Goal: Task Accomplishment & Management: Use online tool/utility

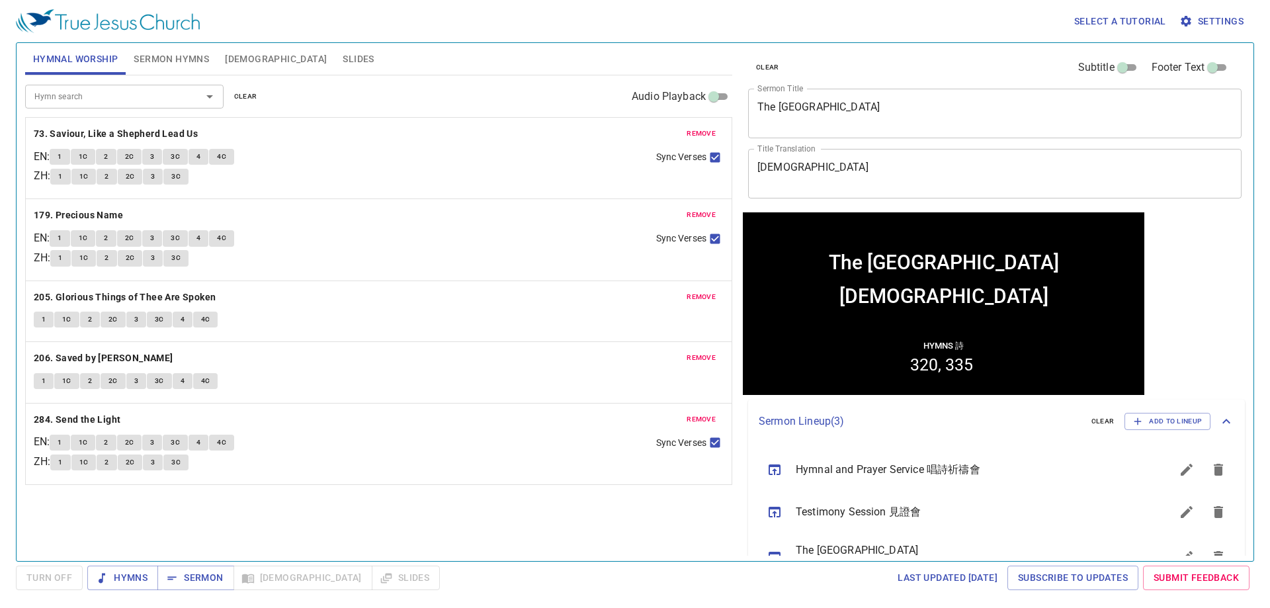
click at [241, 93] on span "clear" at bounding box center [245, 97] width 23 height 12
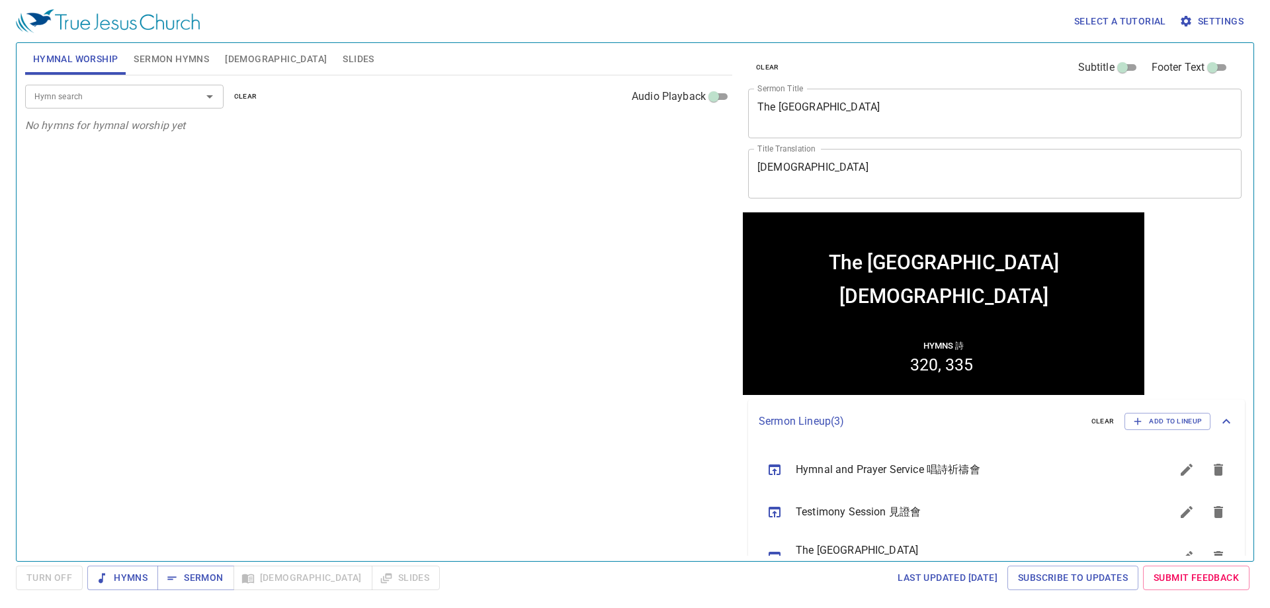
click at [165, 50] on button "Sermon Hymns" at bounding box center [171, 59] width 91 height 32
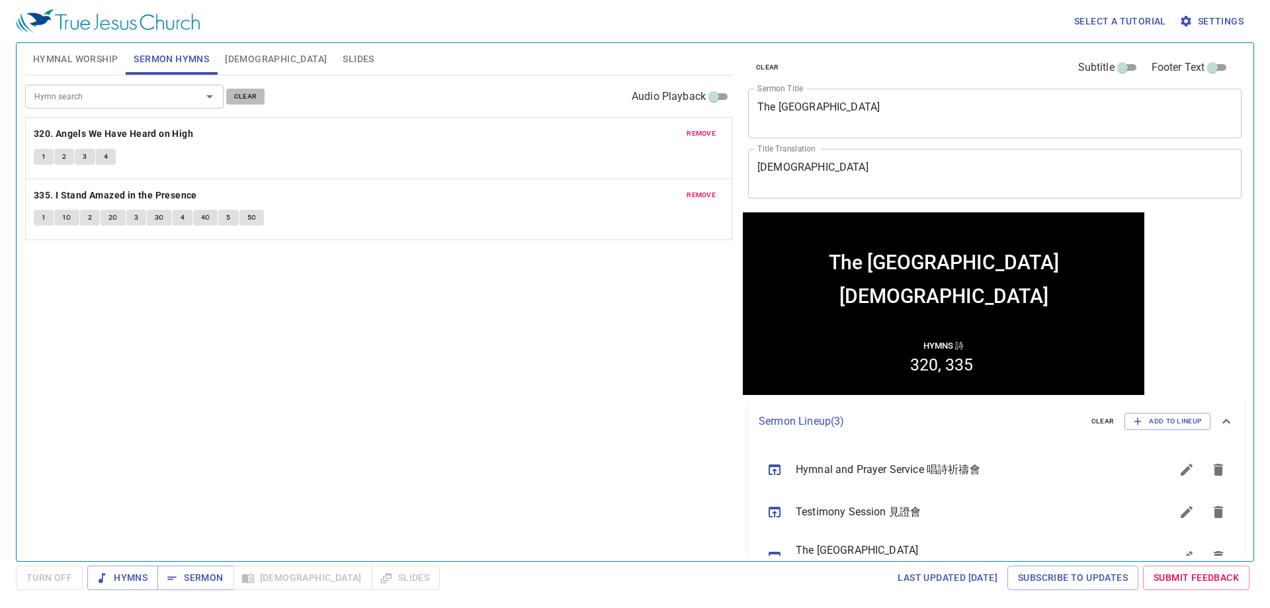
click at [250, 98] on span "clear" at bounding box center [245, 97] width 23 height 12
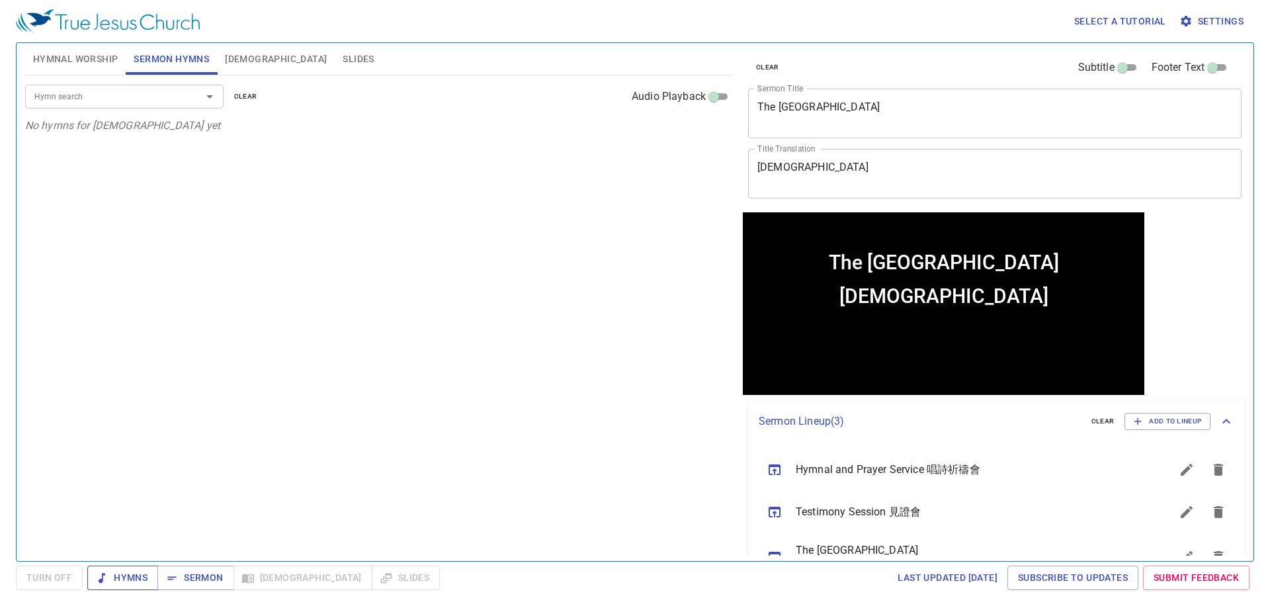
click at [119, 580] on span "Hymns" at bounding box center [123, 577] width 50 height 17
click at [83, 57] on span "Hymnal Worship" at bounding box center [75, 59] width 85 height 17
click at [89, 99] on input "Hymn search" at bounding box center [104, 96] width 151 height 15
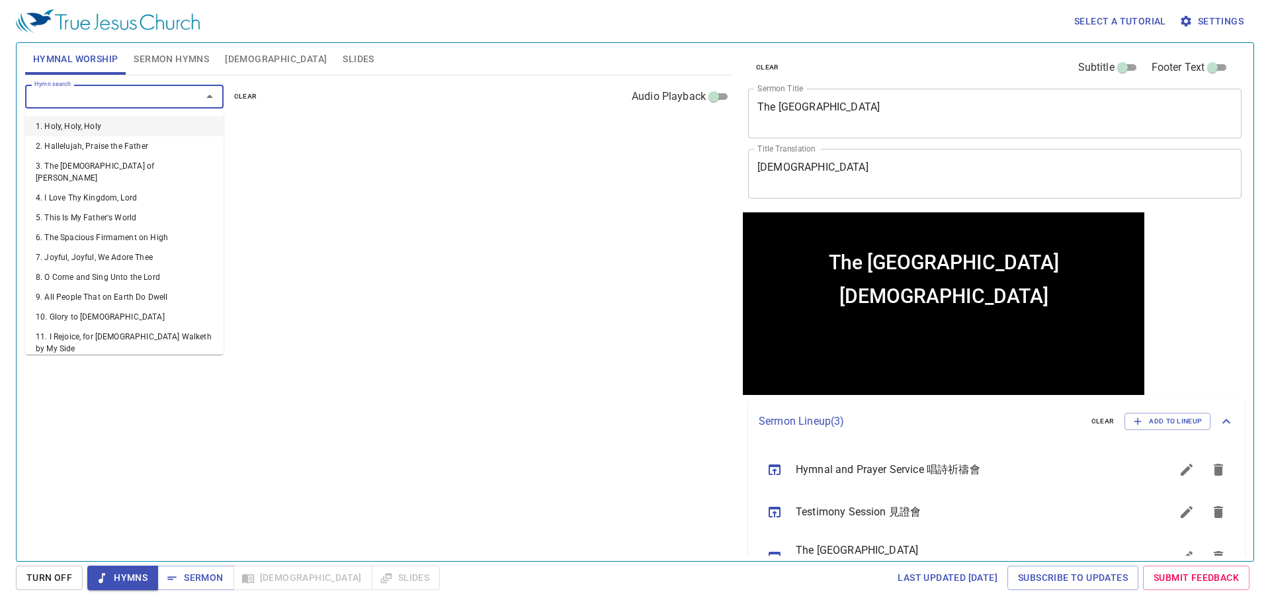
type input "2"
type input "10"
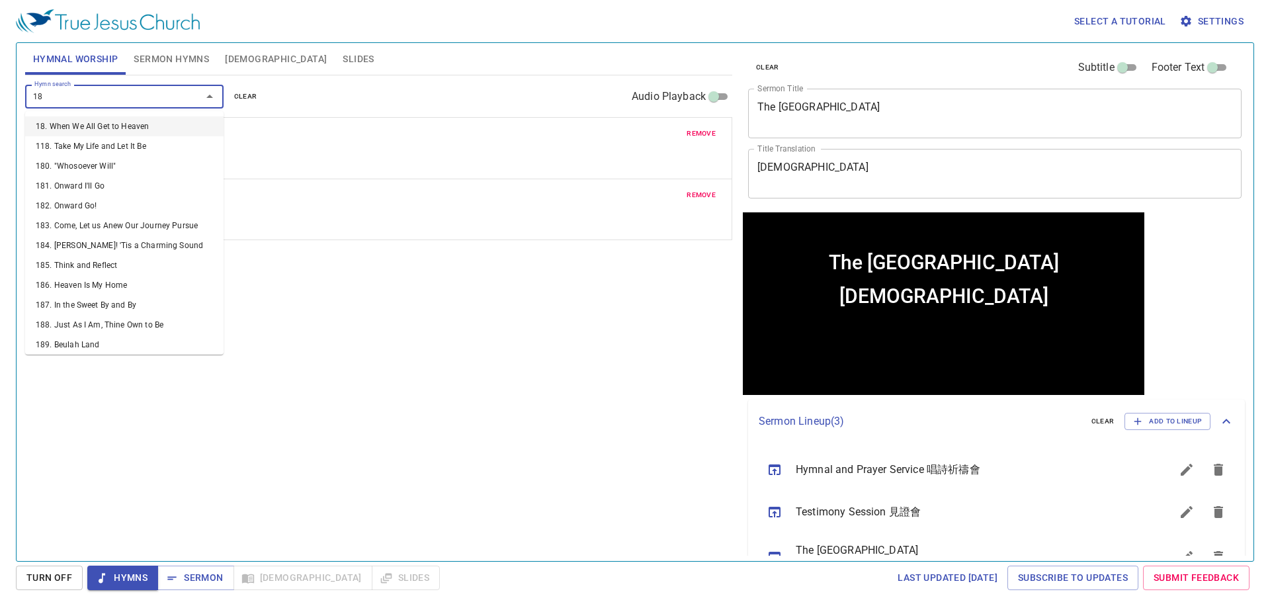
type input "186"
type input "276"
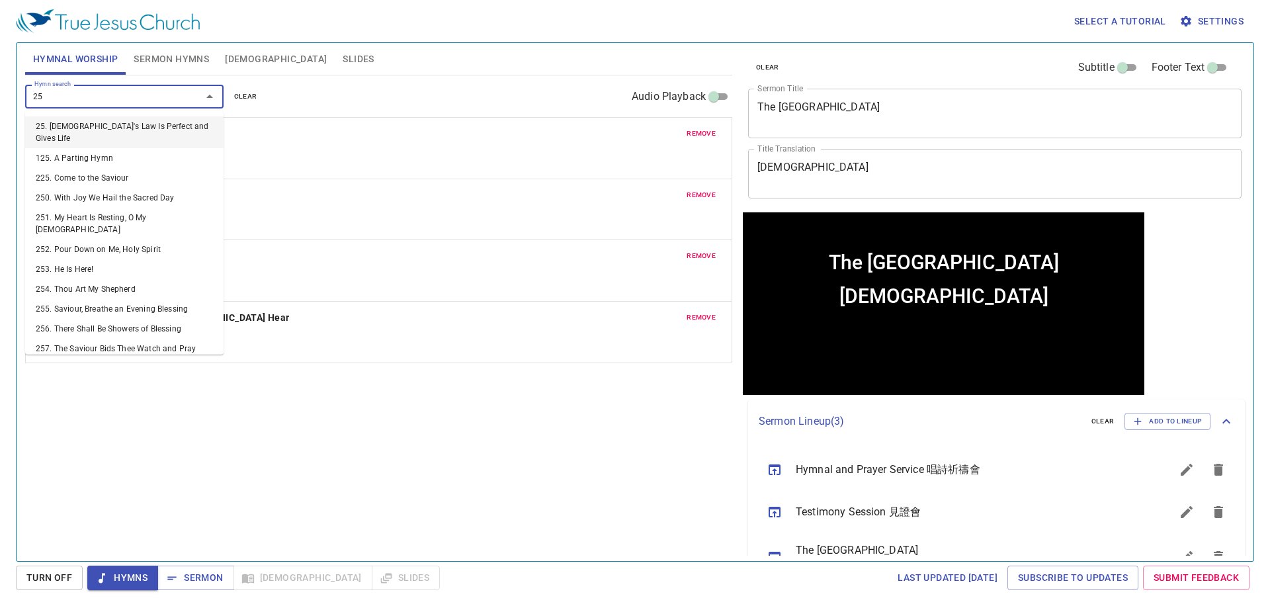
type input "253"
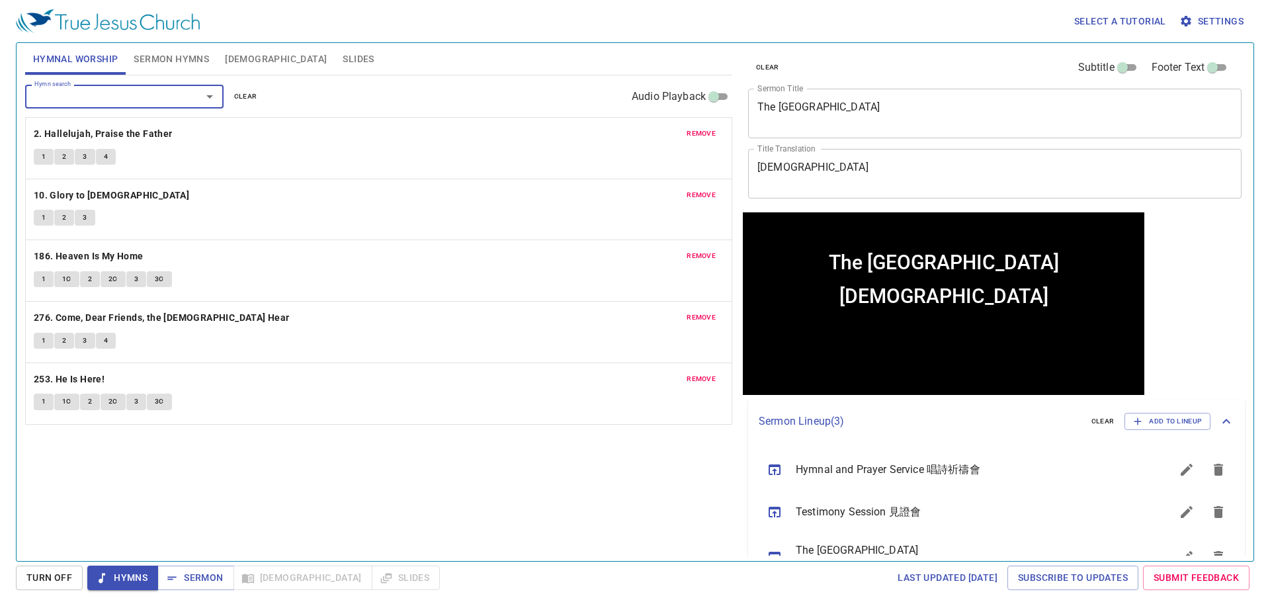
click at [176, 67] on button "Sermon Hymns" at bounding box center [171, 59] width 91 height 32
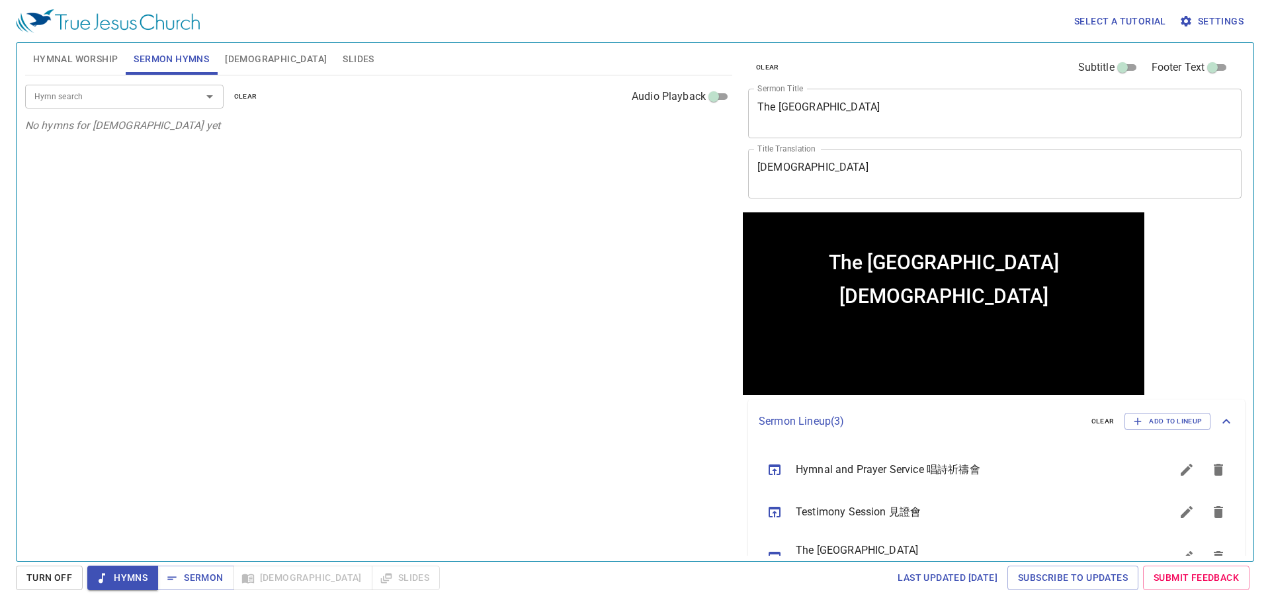
click at [161, 105] on div "Hymn search" at bounding box center [124, 96] width 198 height 23
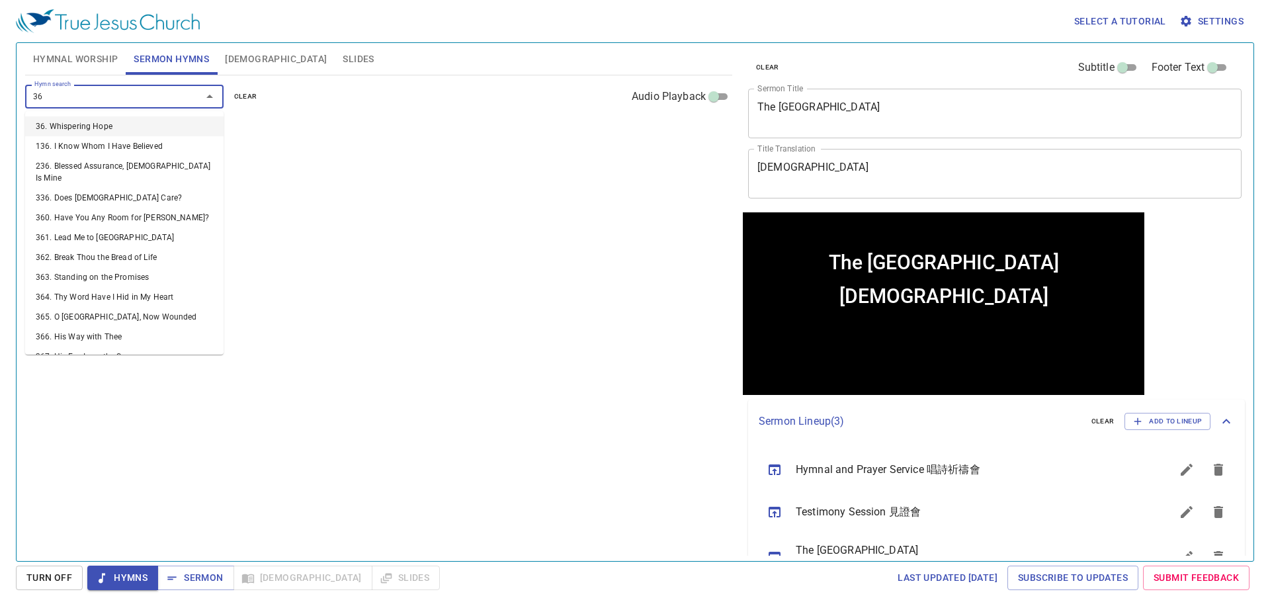
type input "363"
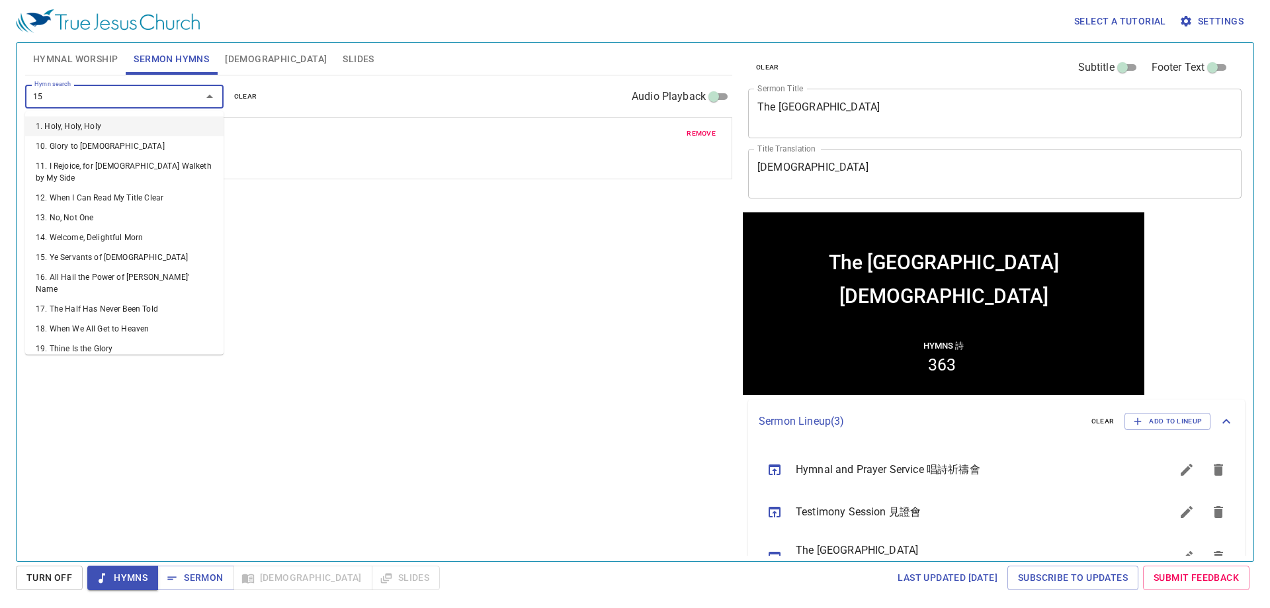
type input "151"
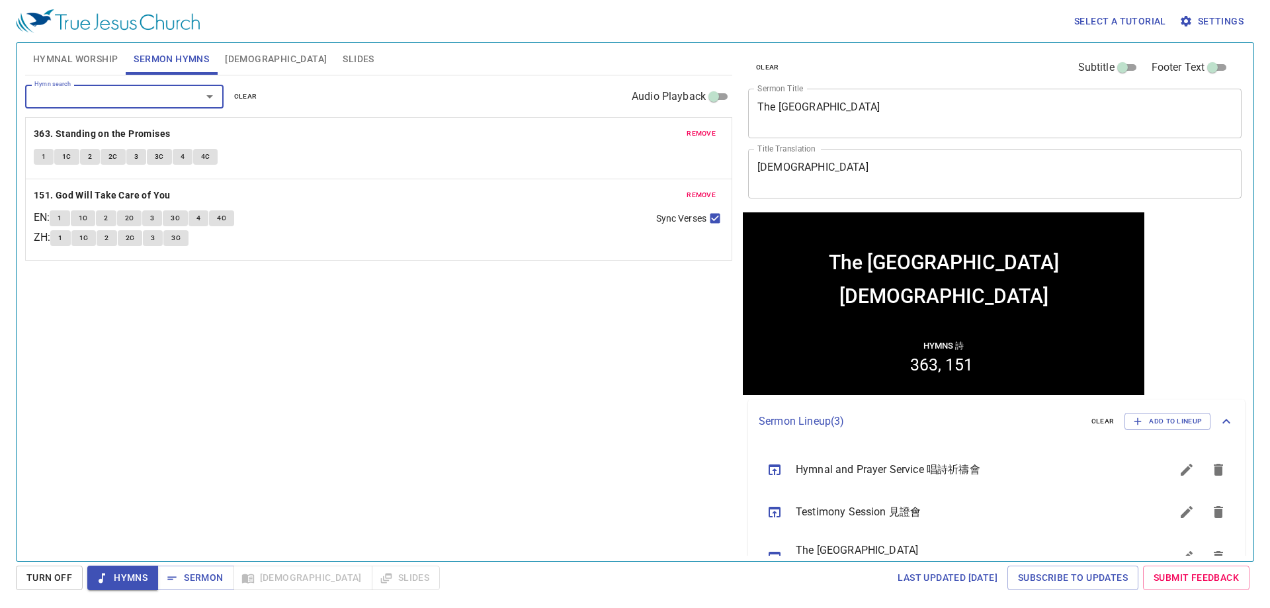
click at [623, 189] on span "remove" at bounding box center [701, 195] width 29 height 12
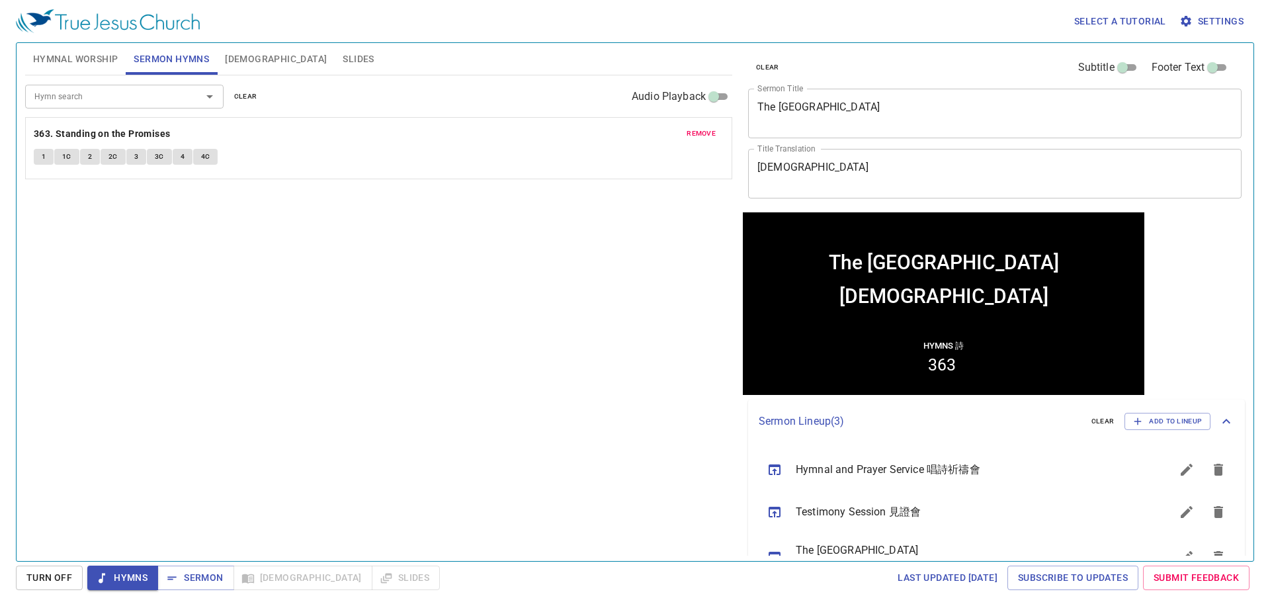
click at [152, 99] on input "Hymn search" at bounding box center [104, 96] width 151 height 15
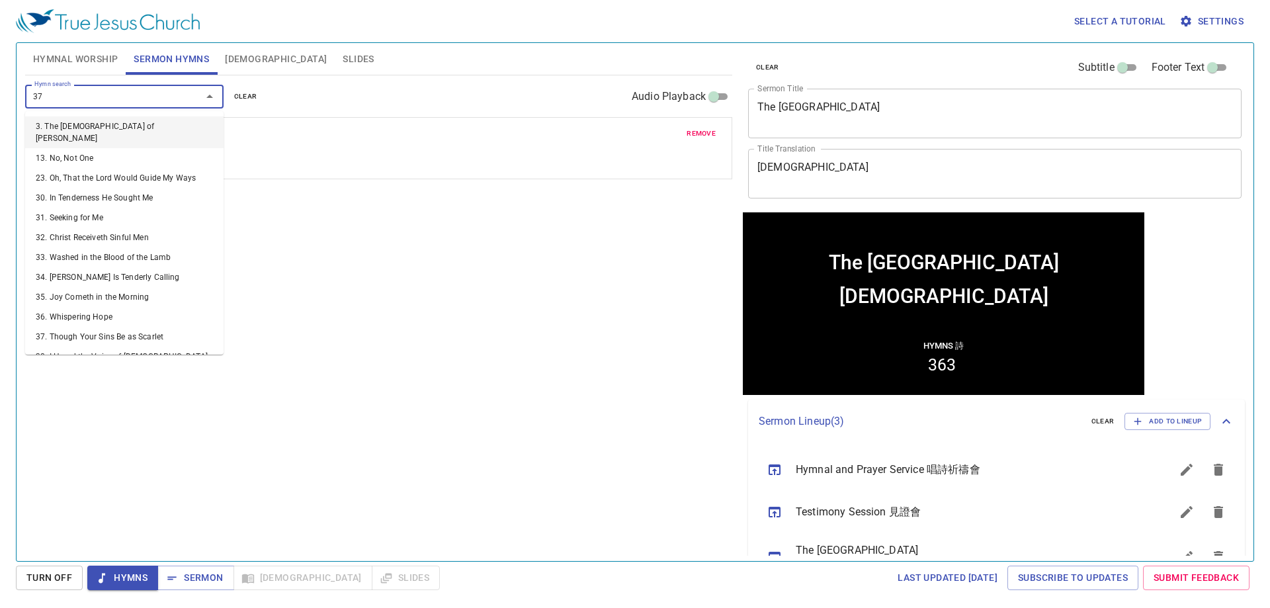
type input "378"
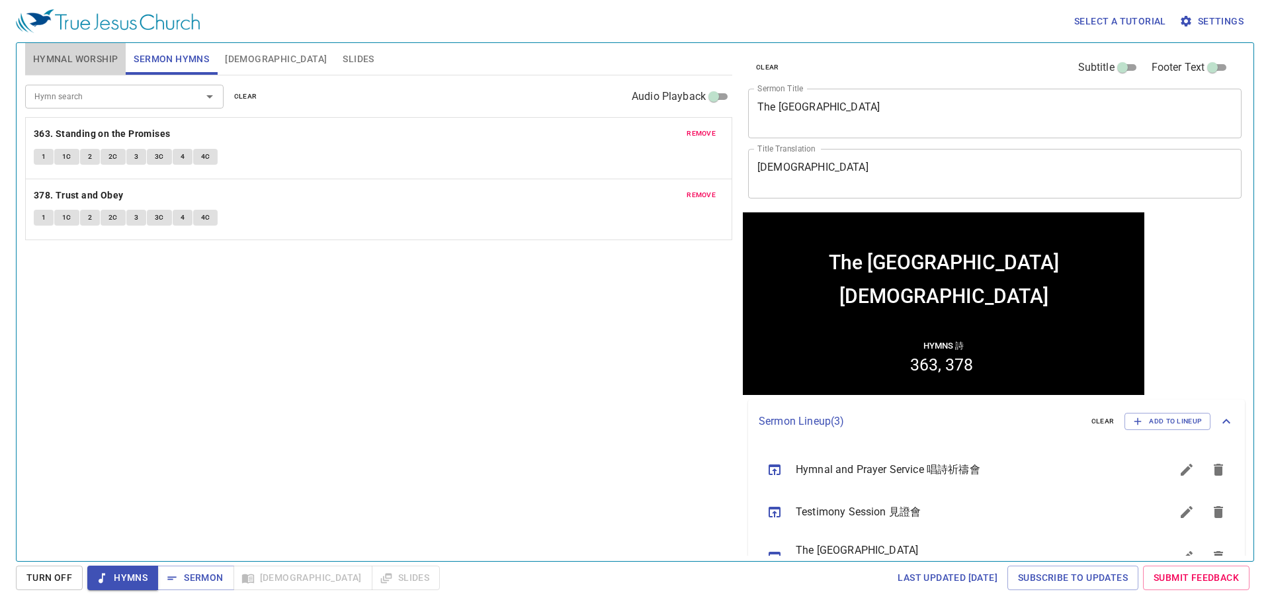
click at [93, 60] on span "Hymnal Worship" at bounding box center [75, 59] width 85 height 17
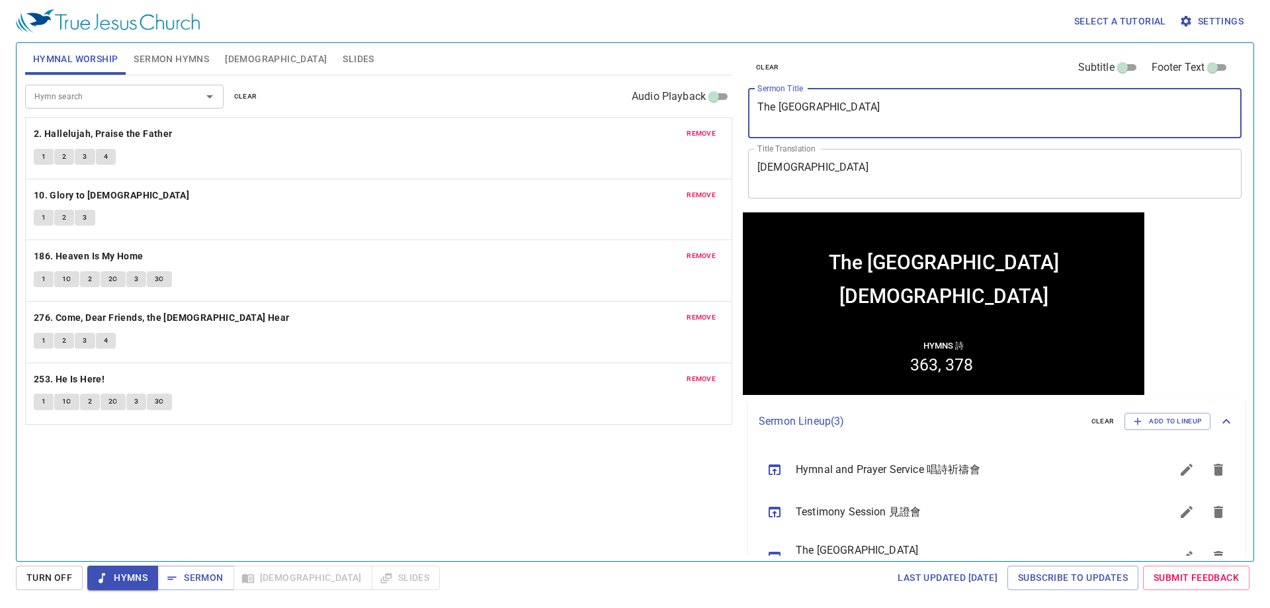
drag, startPoint x: 862, startPoint y: 116, endPoint x: 705, endPoint y: 92, distance: 159.2
click at [623, 92] on div "Hymnal Worship Sermon Hymns Bible Slides Hymn search Hymn search clear Audio Pl…" at bounding box center [635, 297] width 1230 height 518
click at [623, 102] on textarea "The Holy City" at bounding box center [994, 113] width 475 height 25
drag, startPoint x: 877, startPoint y: 105, endPoint x: 697, endPoint y: 84, distance: 181.1
click at [623, 82] on div "Hymnal Worship Sermon Hymns Bible Slides Hymn search Hymn search clear Audio Pl…" at bounding box center [635, 297] width 1230 height 518
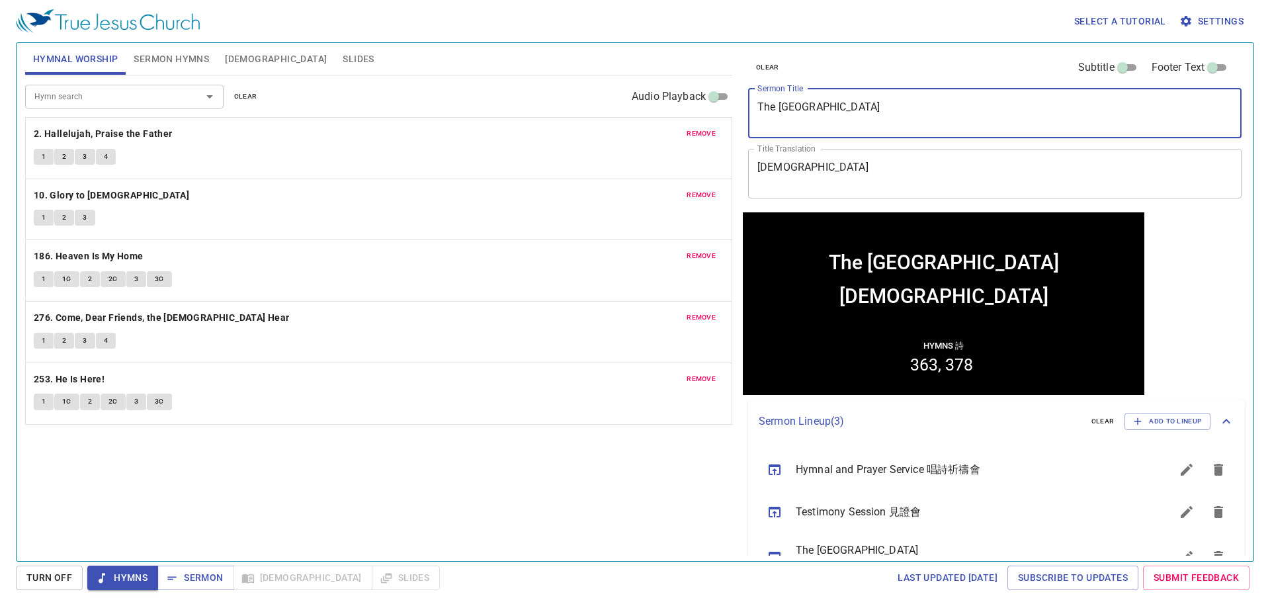
paste textarea "Hezekiah (4) 希西家 (四)"
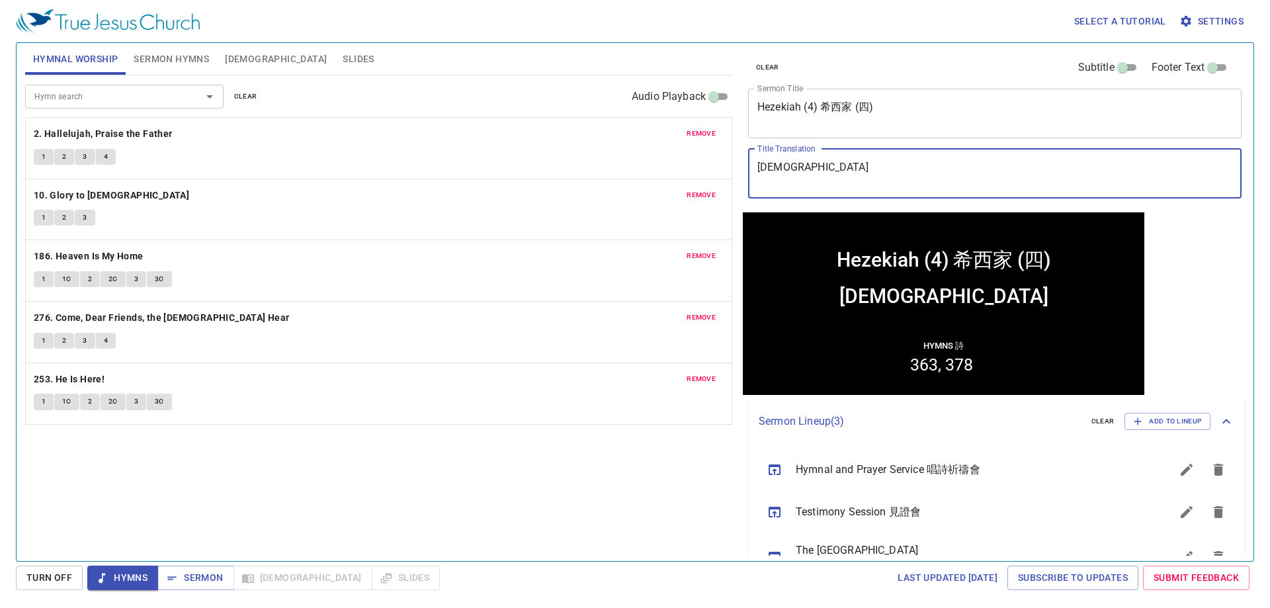
drag, startPoint x: 845, startPoint y: 169, endPoint x: 689, endPoint y: 149, distance: 157.4
click at [623, 149] on div "Hymnal Worship Sermon Hymns Bible Slides Hymn search Hymn search clear Audio Pl…" at bounding box center [635, 297] width 1230 height 518
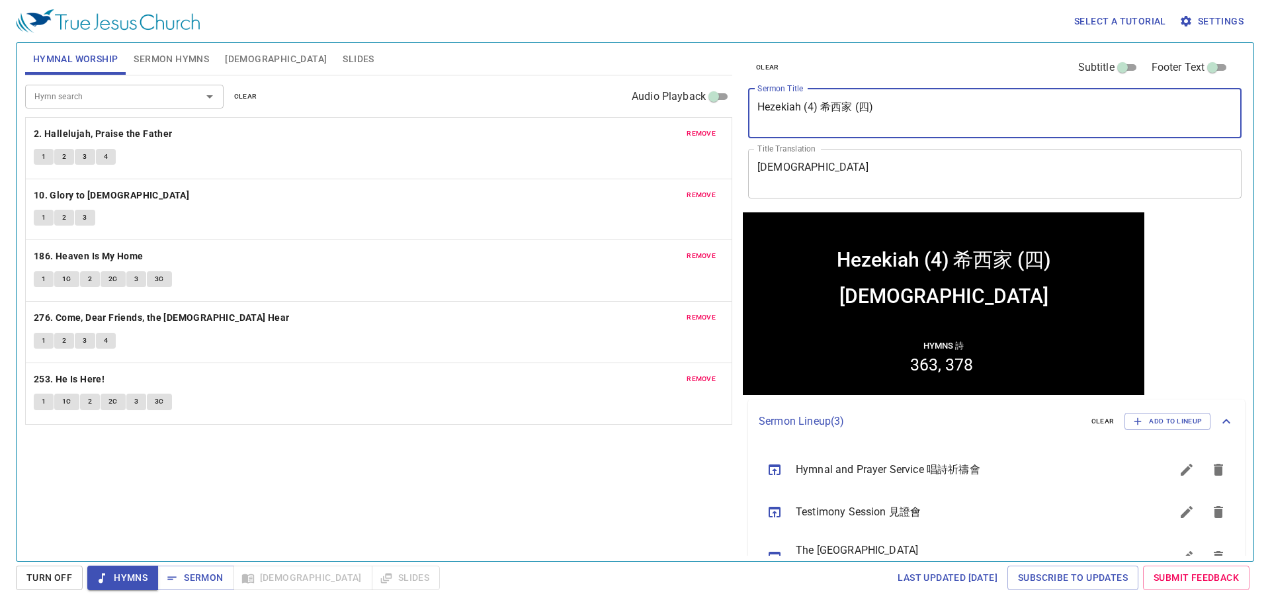
drag, startPoint x: 917, startPoint y: 102, endPoint x: 820, endPoint y: 100, distance: 97.9
click at [623, 100] on div "Hezekiah (4) 希西家 (四) x Sermon Title" at bounding box center [994, 114] width 493 height 50
type textarea "[DEMOGRAPHIC_DATA] (4)"
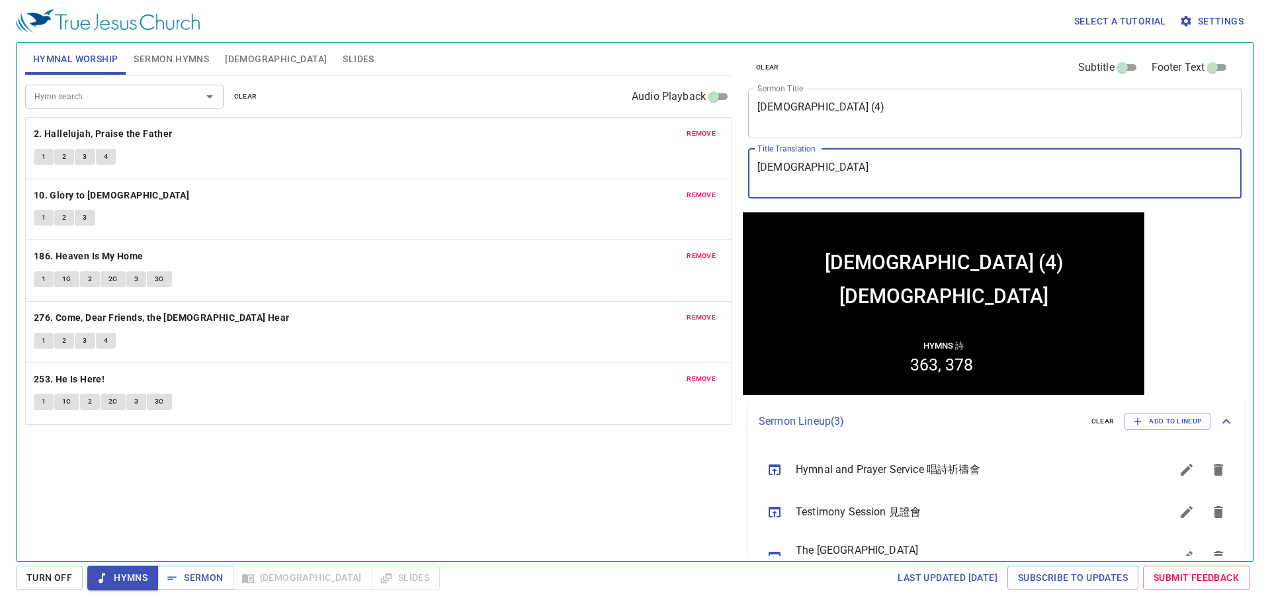
drag, startPoint x: 800, startPoint y: 167, endPoint x: 692, endPoint y: 150, distance: 109.1
click at [623, 147] on div "Hymnal Worship Sermon Hymns Bible Slides Hymn search Hymn search clear Audio Pl…" at bounding box center [635, 297] width 1230 height 518
paste textarea "希西家 (四)"
type textarea "希西家 (四)"
click at [623, 114] on textarea "[DEMOGRAPHIC_DATA] (4)" at bounding box center [994, 113] width 475 height 25
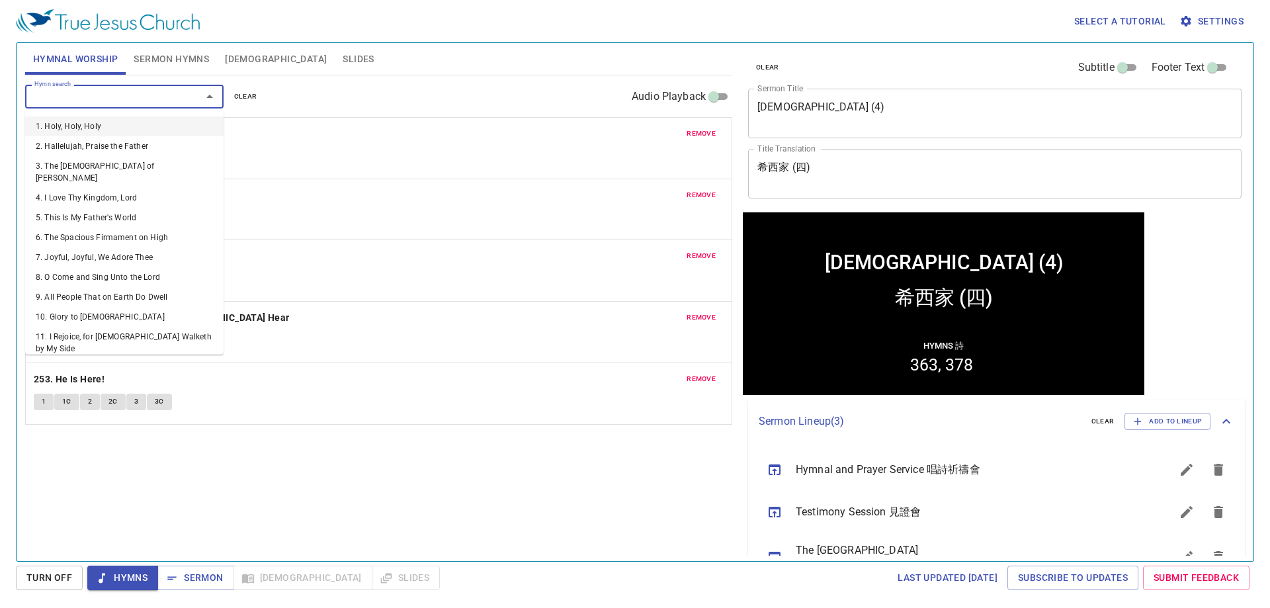
click at [138, 97] on input "Hymn search" at bounding box center [104, 96] width 151 height 15
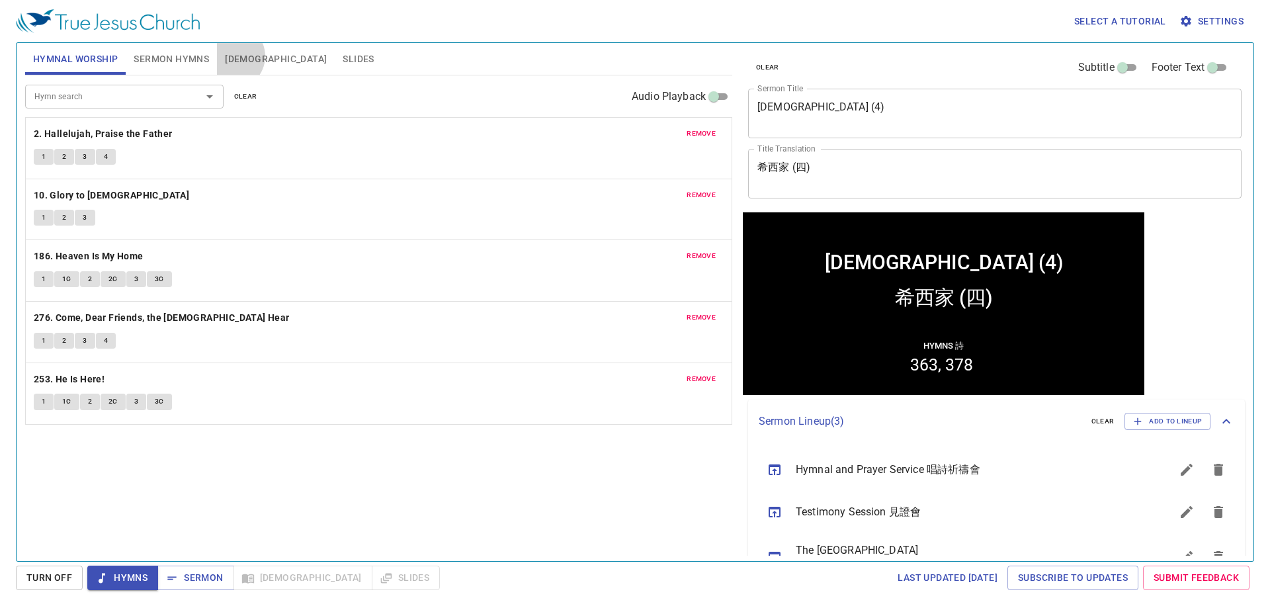
click at [232, 56] on span "[DEMOGRAPHIC_DATA]" at bounding box center [276, 59] width 102 height 17
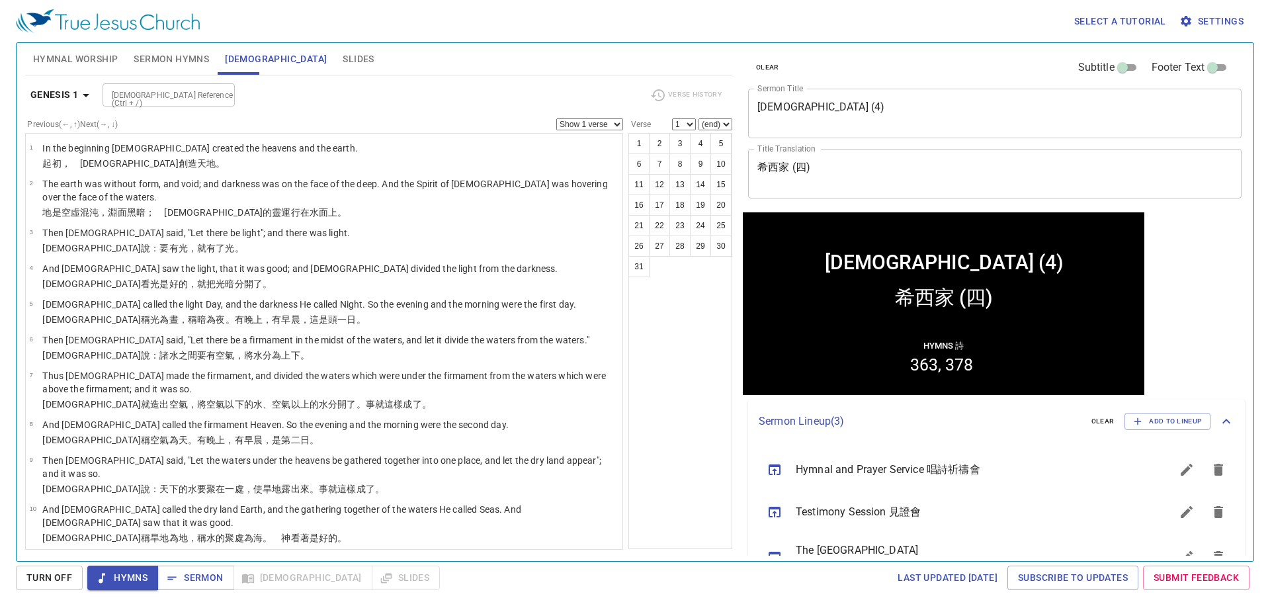
click at [181, 87] on input "[DEMOGRAPHIC_DATA] Reference (Ctrl + /)" at bounding box center [157, 94] width 103 height 15
type input "phil 3 7"
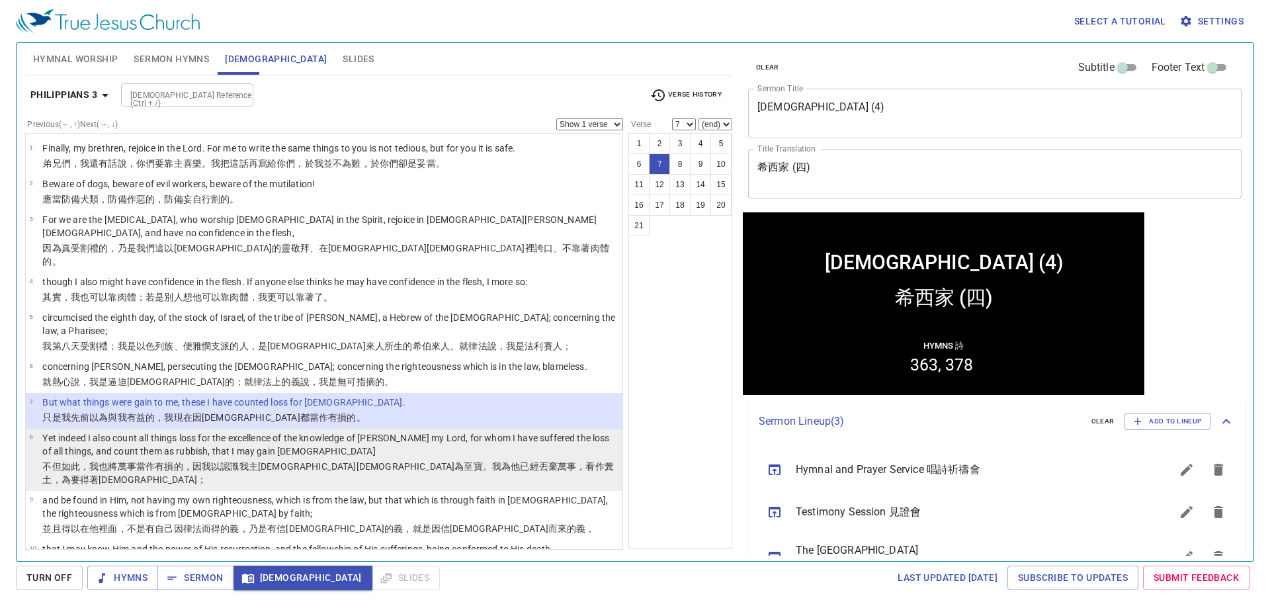
click at [274, 431] on p "Yet indeed I also count all things loss for the excellence of the knowledge of …" at bounding box center [330, 444] width 576 height 26
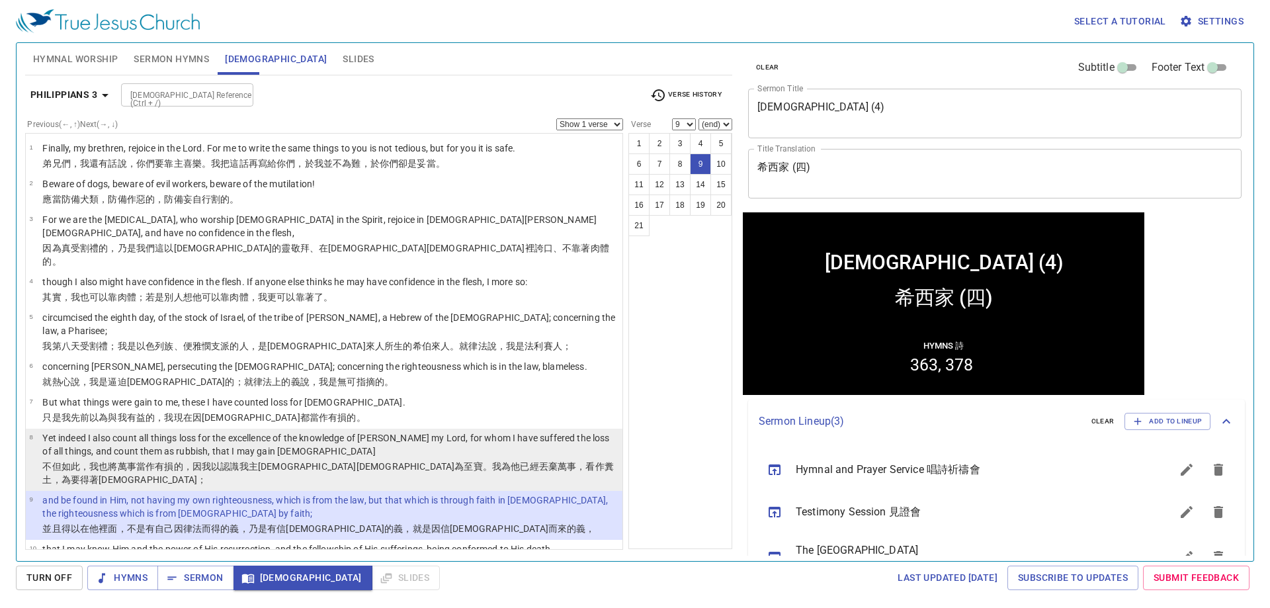
scroll to position [26, 0]
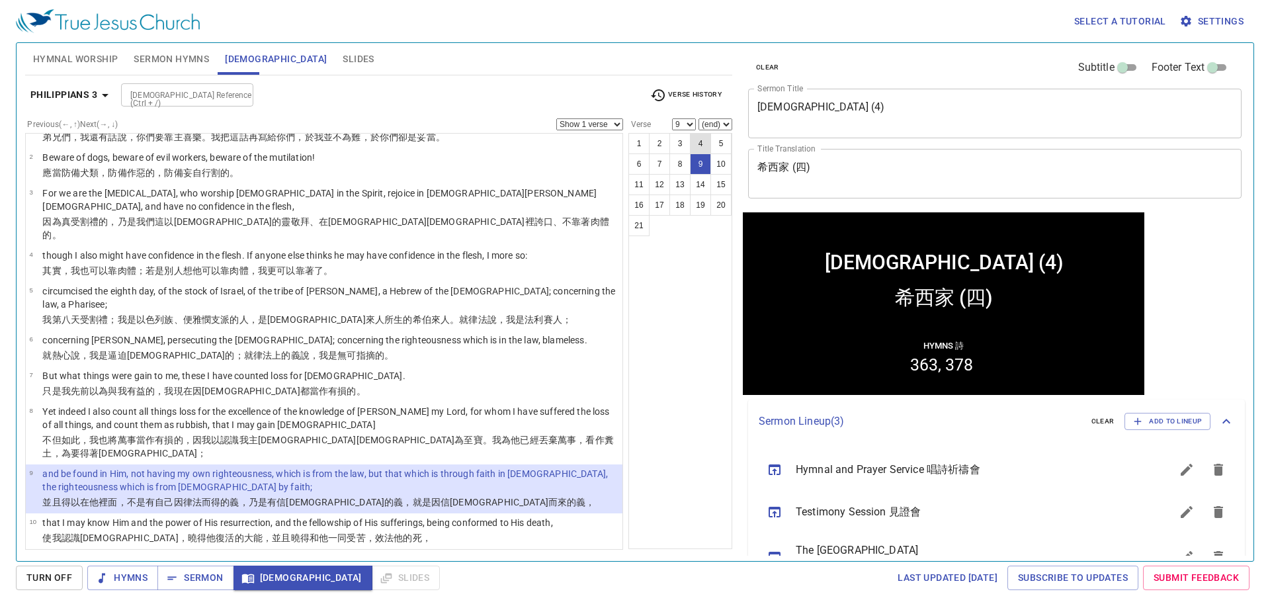
click at [623, 146] on button "4" at bounding box center [700, 143] width 21 height 21
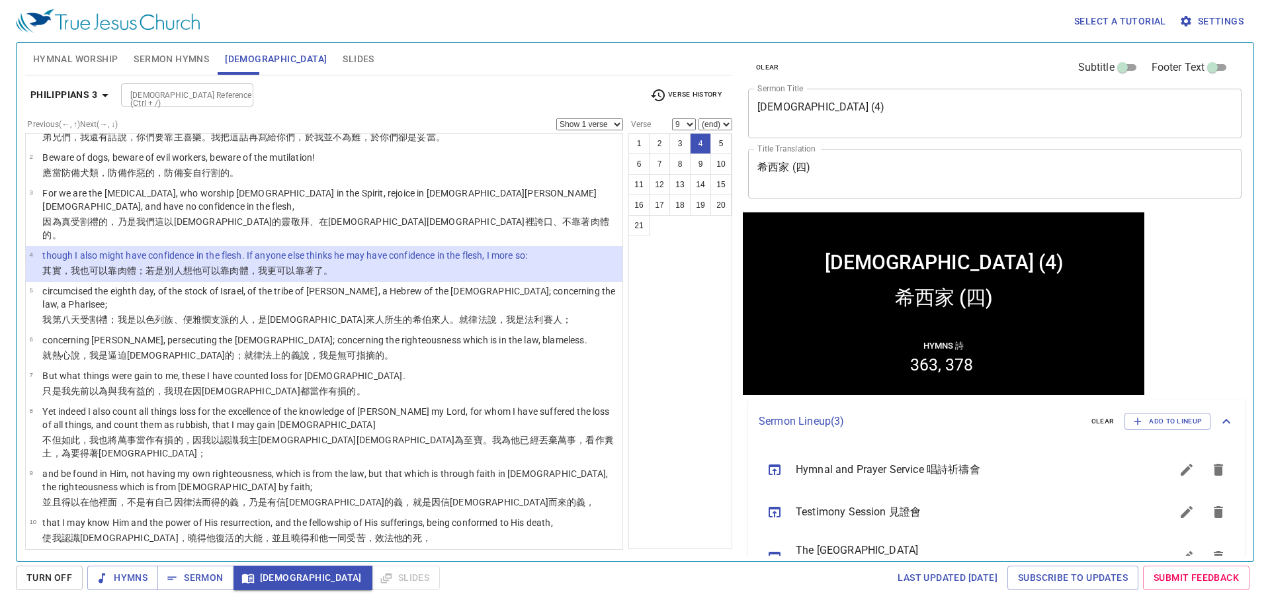
select select "4"
click at [171, 91] on input "[DEMOGRAPHIC_DATA] Reference (Ctrl + /)" at bounding box center [176, 94] width 103 height 15
type input "phil 4"
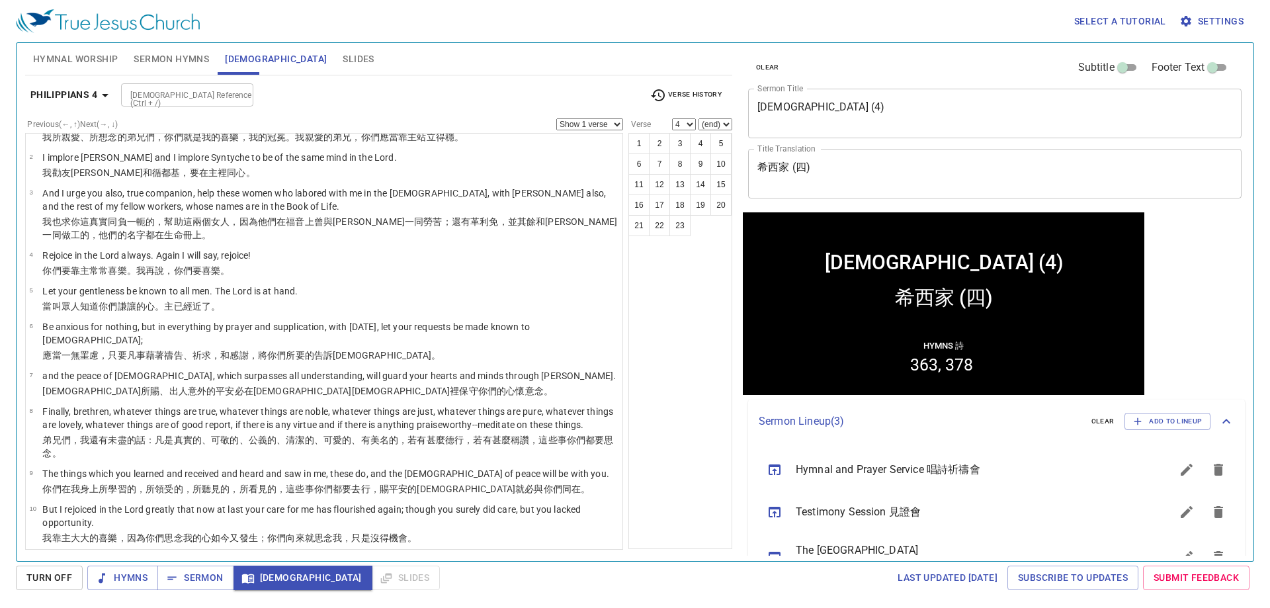
scroll to position [0, 0]
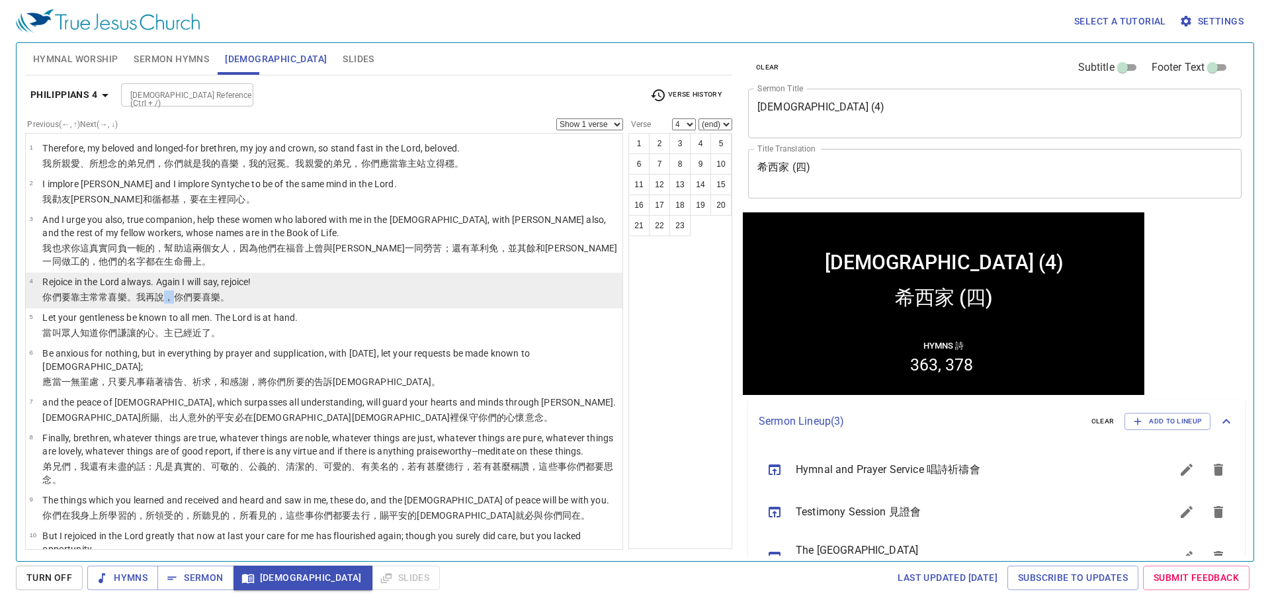
click at [172, 298] on wg2046 "，你們要喜樂 。" at bounding box center [196, 297] width 65 height 11
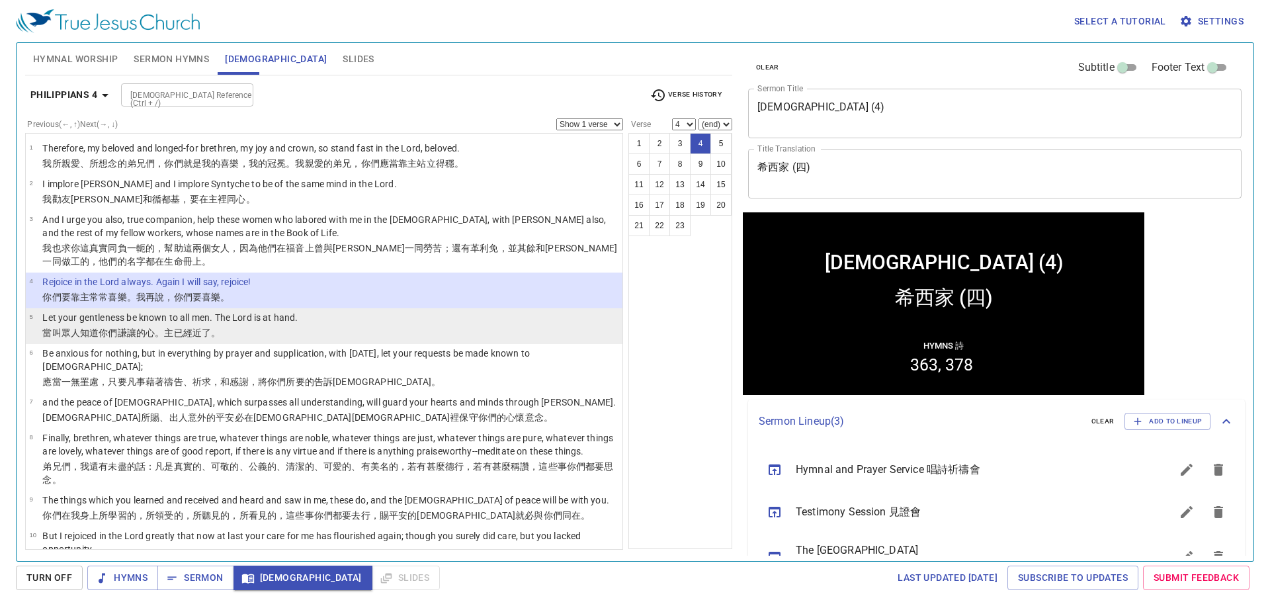
click at [218, 334] on wg1451 "。" at bounding box center [215, 332] width 9 height 11
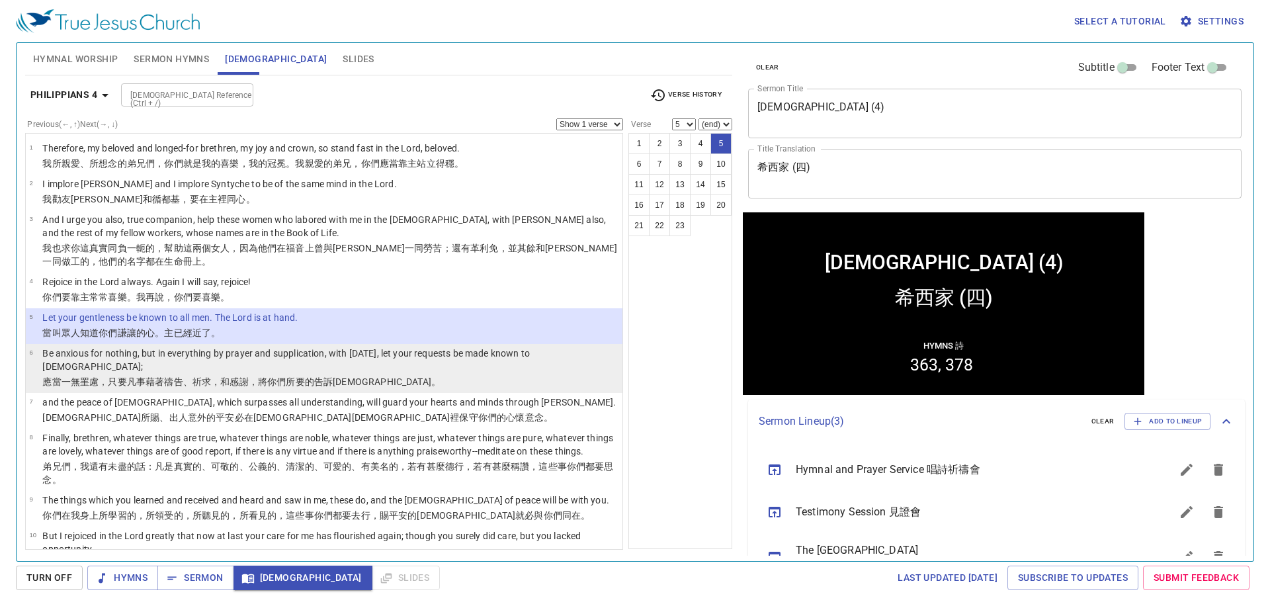
click at [241, 376] on wg3326 "感謝 ，將你們 所要的 告訴 神 。" at bounding box center [335, 381] width 211 height 11
select select "6"
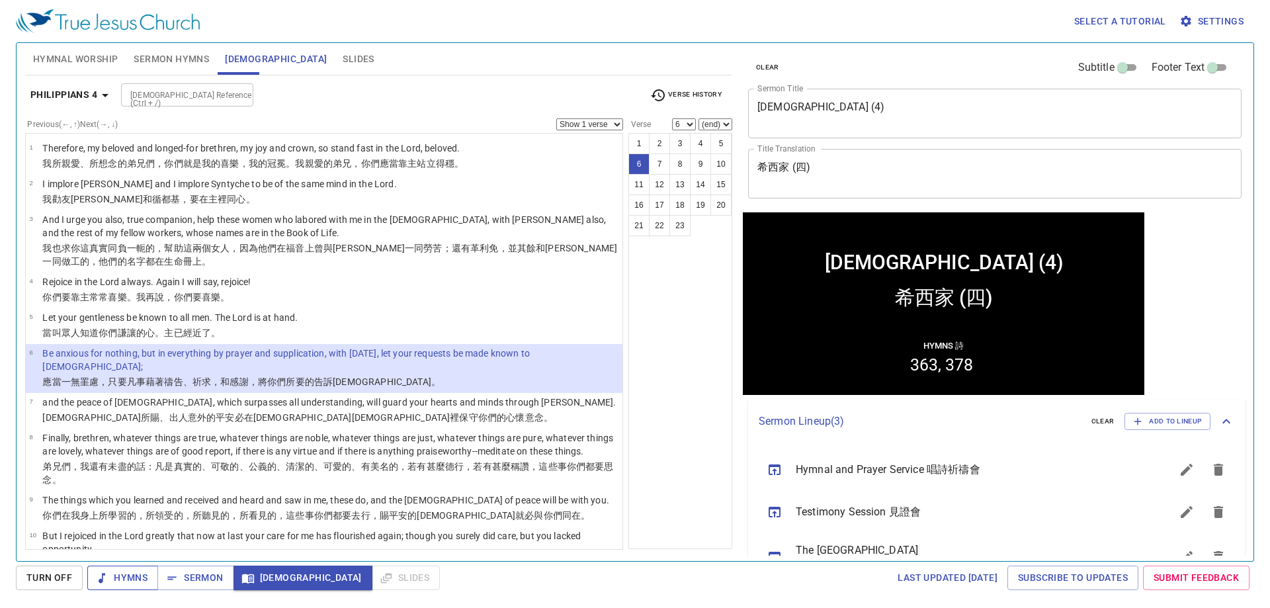
click at [132, 581] on span "Hymns" at bounding box center [123, 577] width 50 height 17
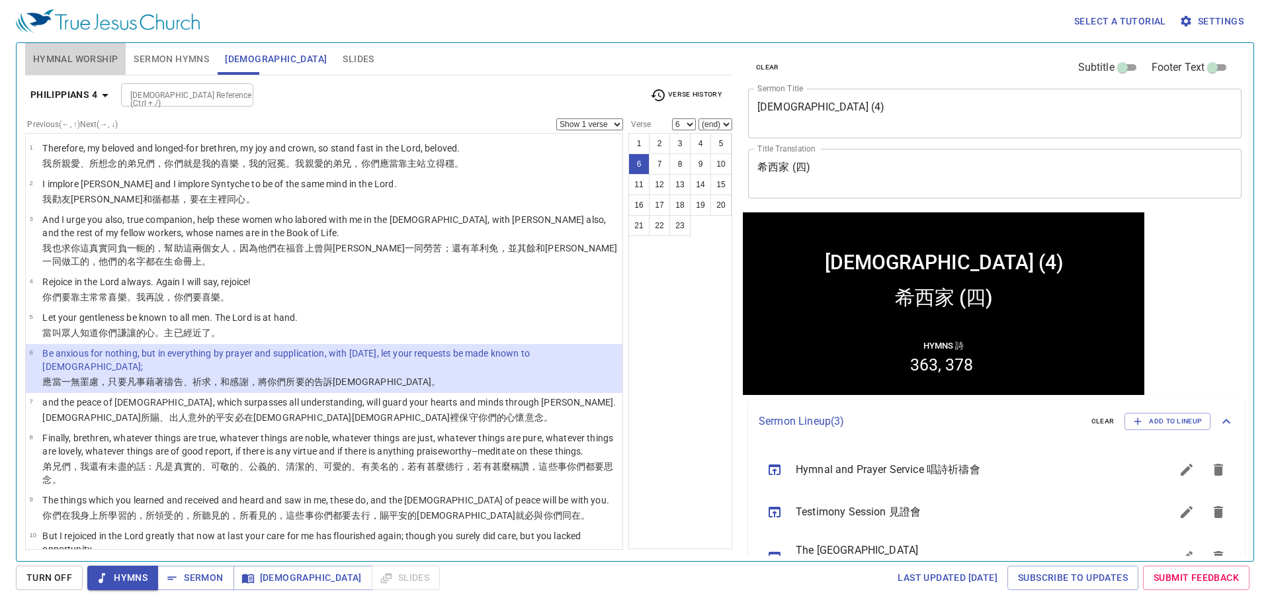
click at [83, 54] on span "Hymnal Worship" at bounding box center [75, 59] width 85 height 17
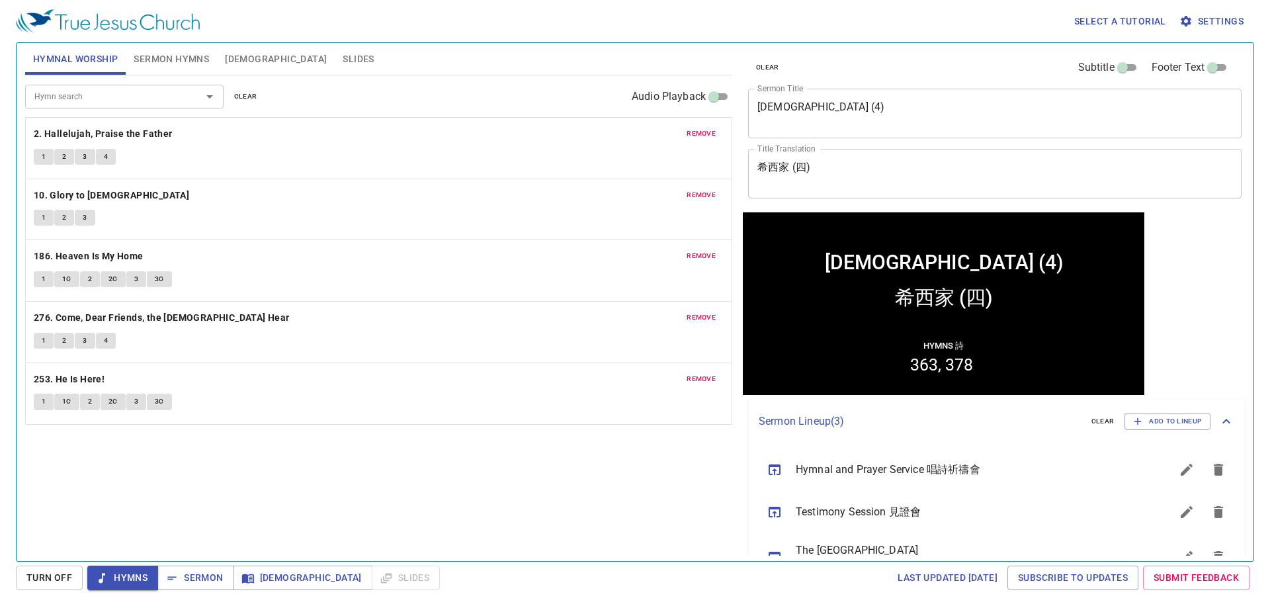
click at [468, 58] on div "Hymnal Worship Sermon Hymns Bible Slides" at bounding box center [378, 59] width 707 height 32
click at [502, 89] on div "Hymn search Hymn search clear Audio Playback" at bounding box center [378, 96] width 707 height 42
click at [43, 159] on span "1" at bounding box center [44, 157] width 4 height 12
click at [39, 216] on button "1" at bounding box center [44, 218] width 20 height 16
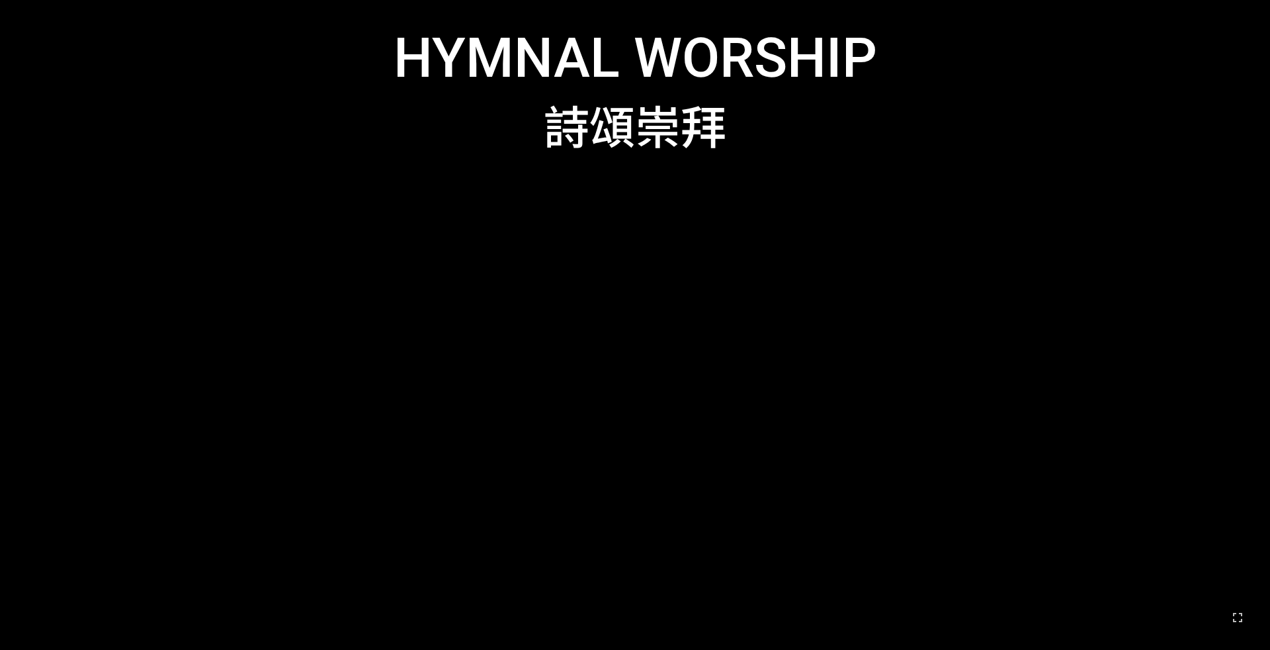
click at [528, 175] on div at bounding box center [635, 390] width 1219 height 467
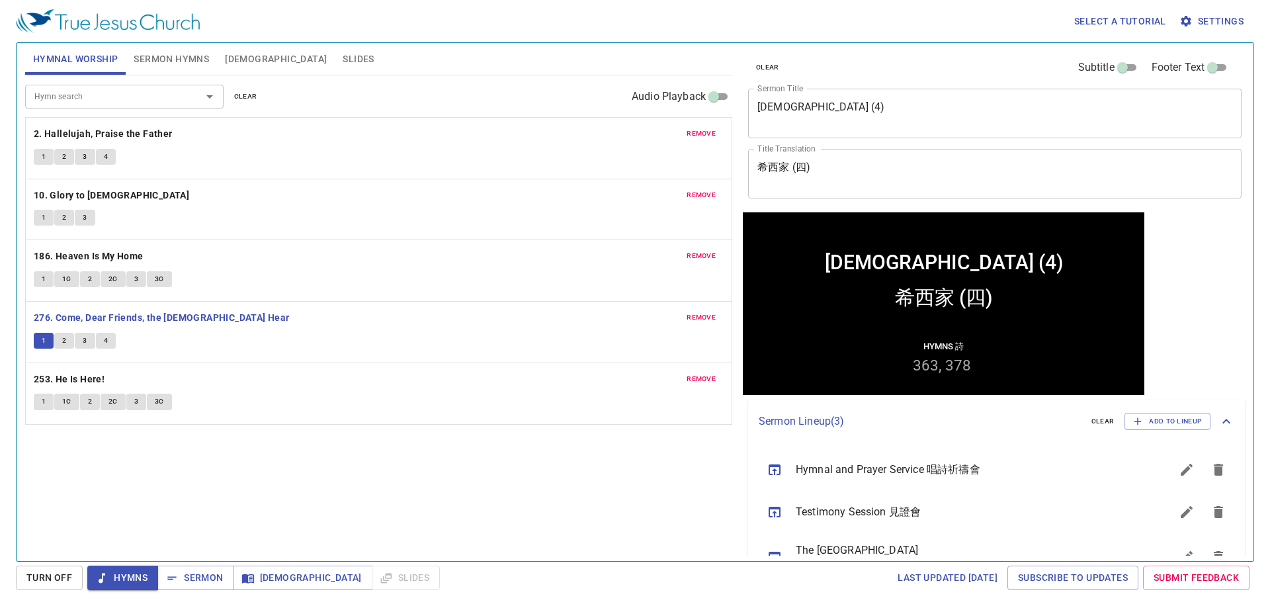
click at [309, 22] on div "Select a tutorial Settings" at bounding box center [632, 21] width 1233 height 42
click at [42, 405] on span "1" at bounding box center [44, 402] width 4 height 12
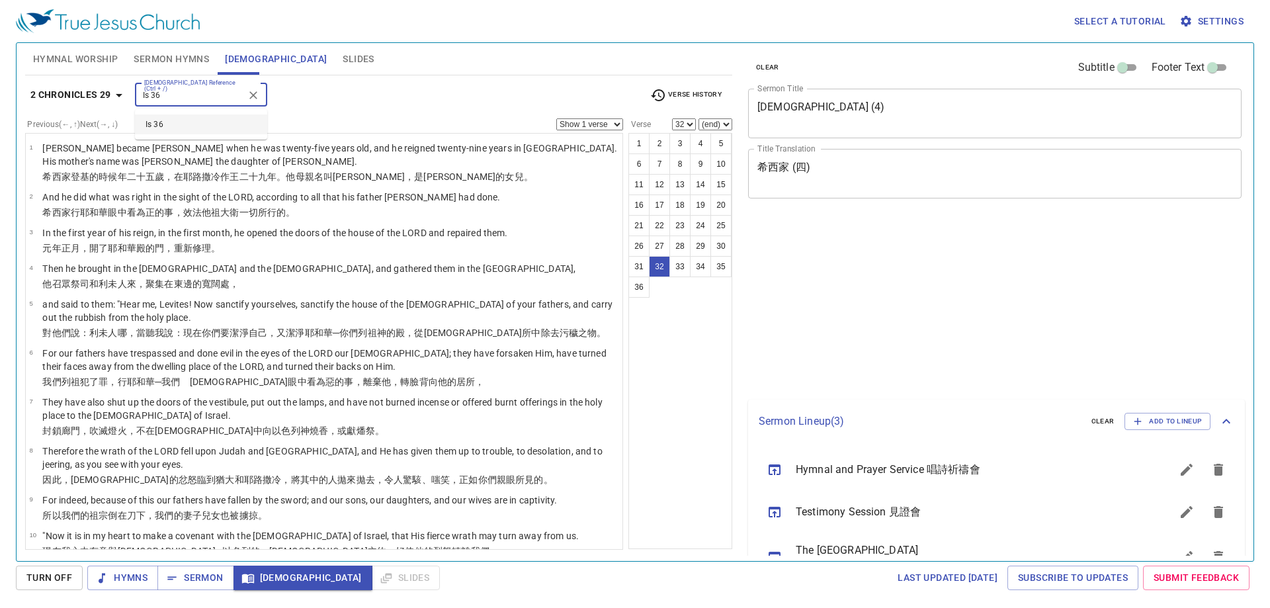
select select "32"
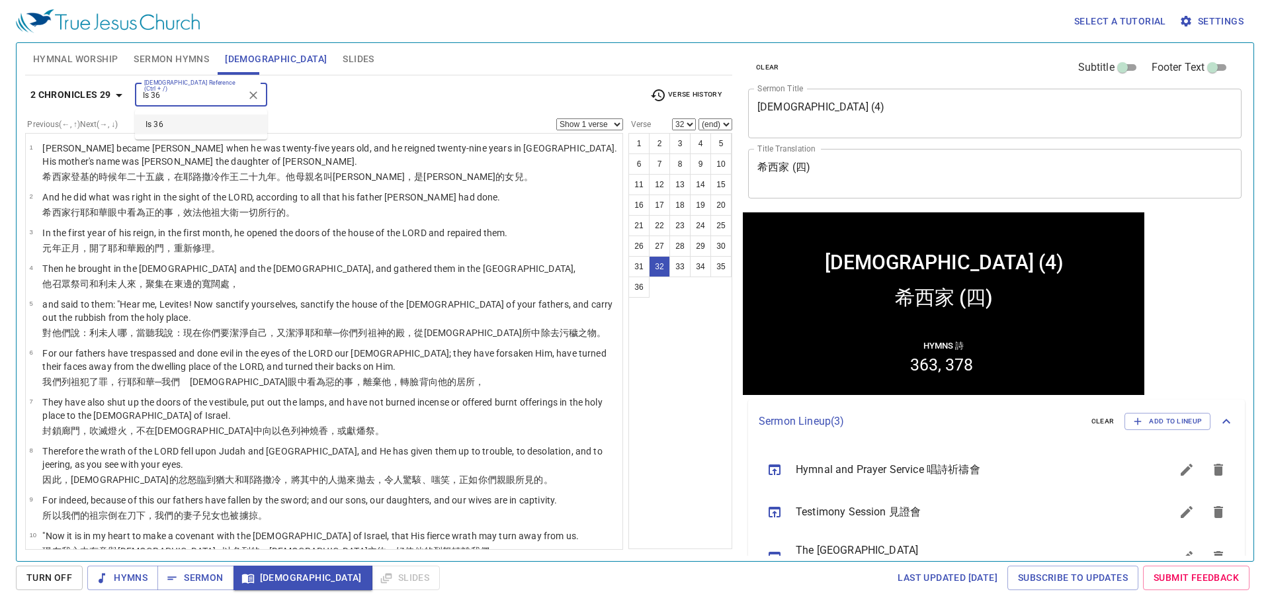
scroll to position [36, 0]
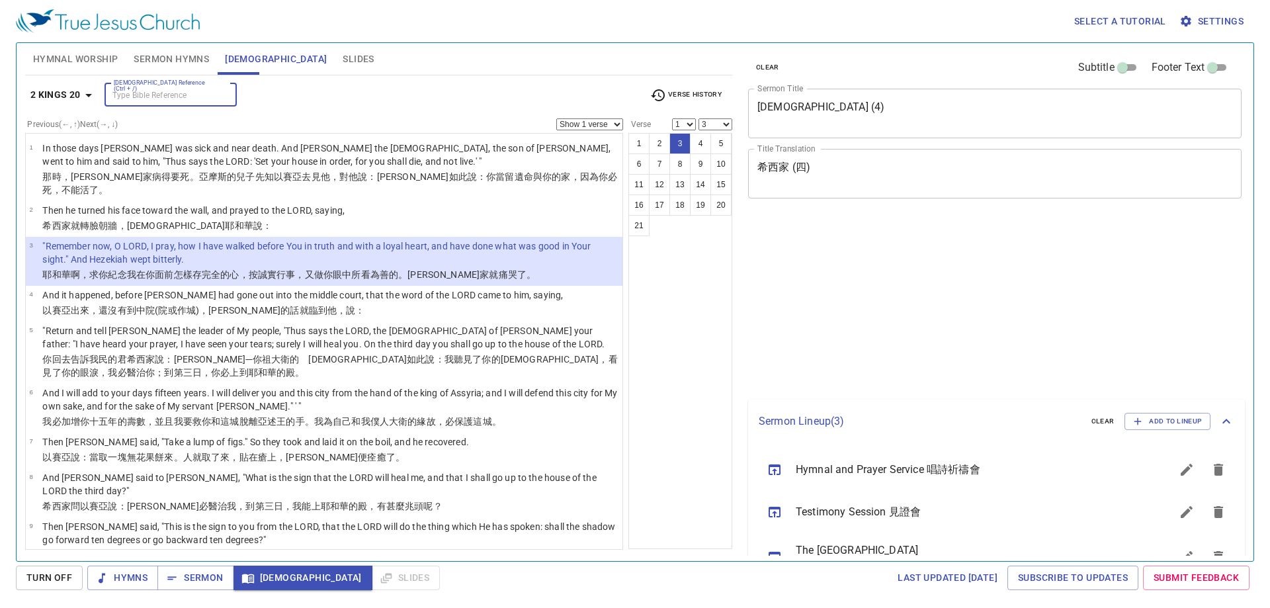
select select "3"
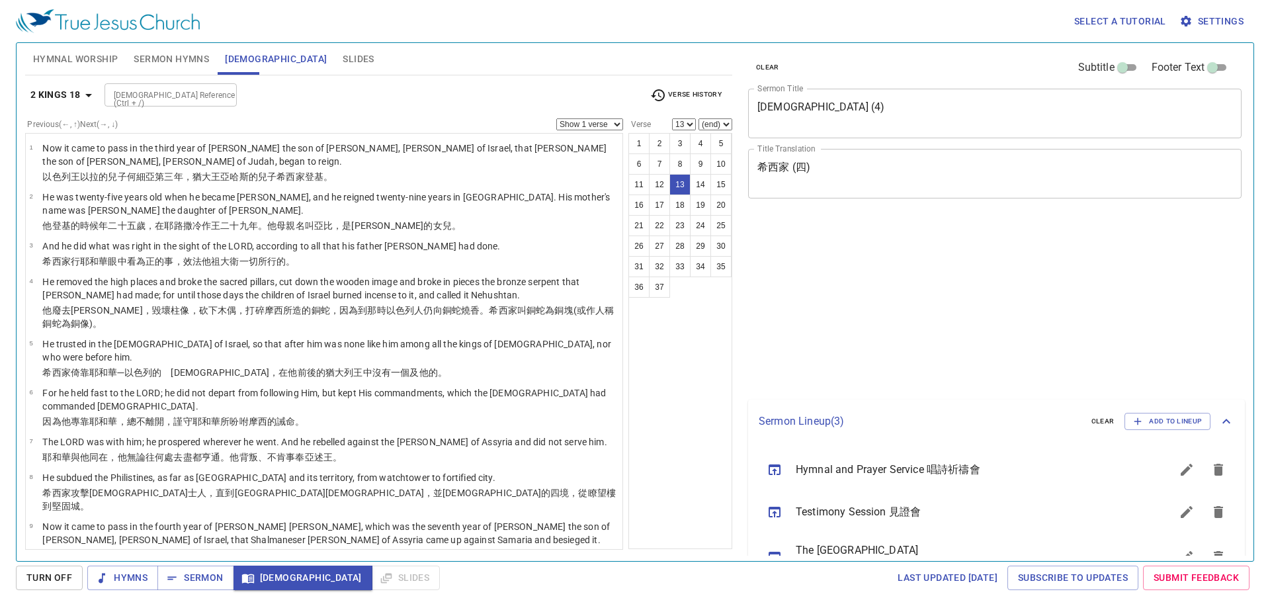
select select "13"
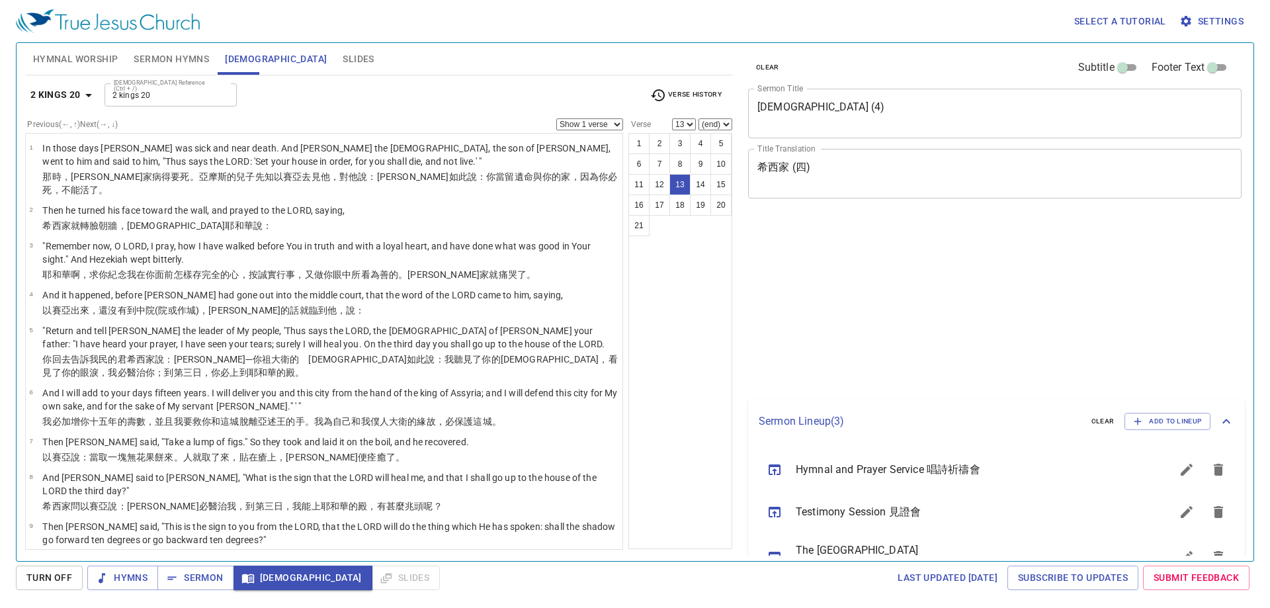
select select "13"
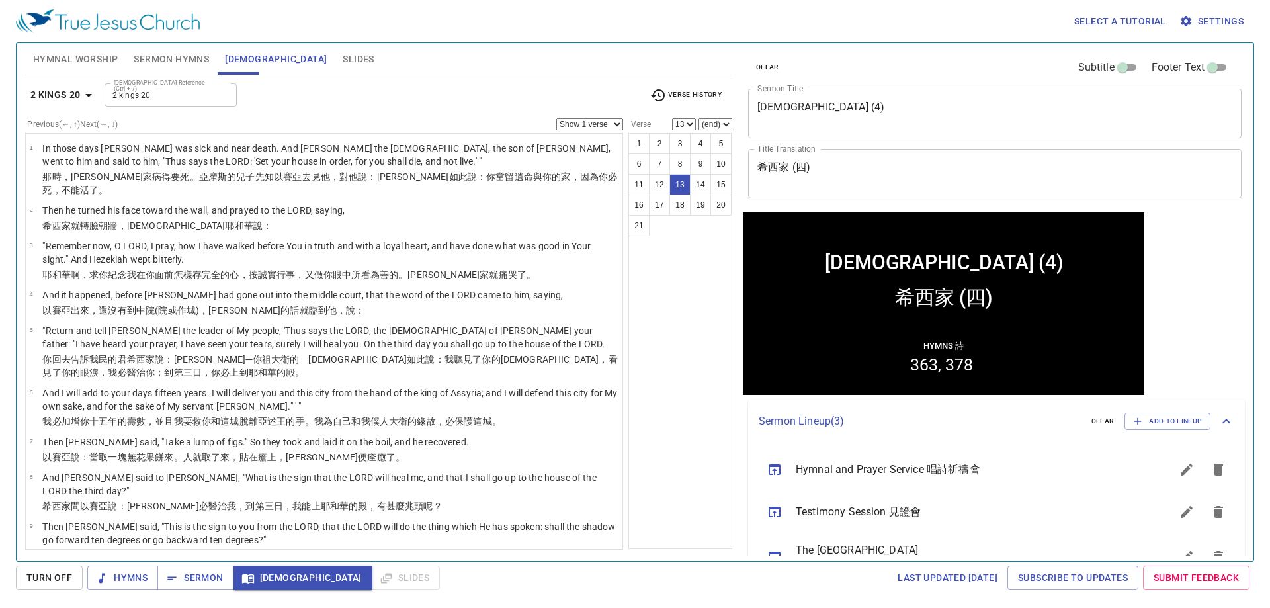
scroll to position [36, 0]
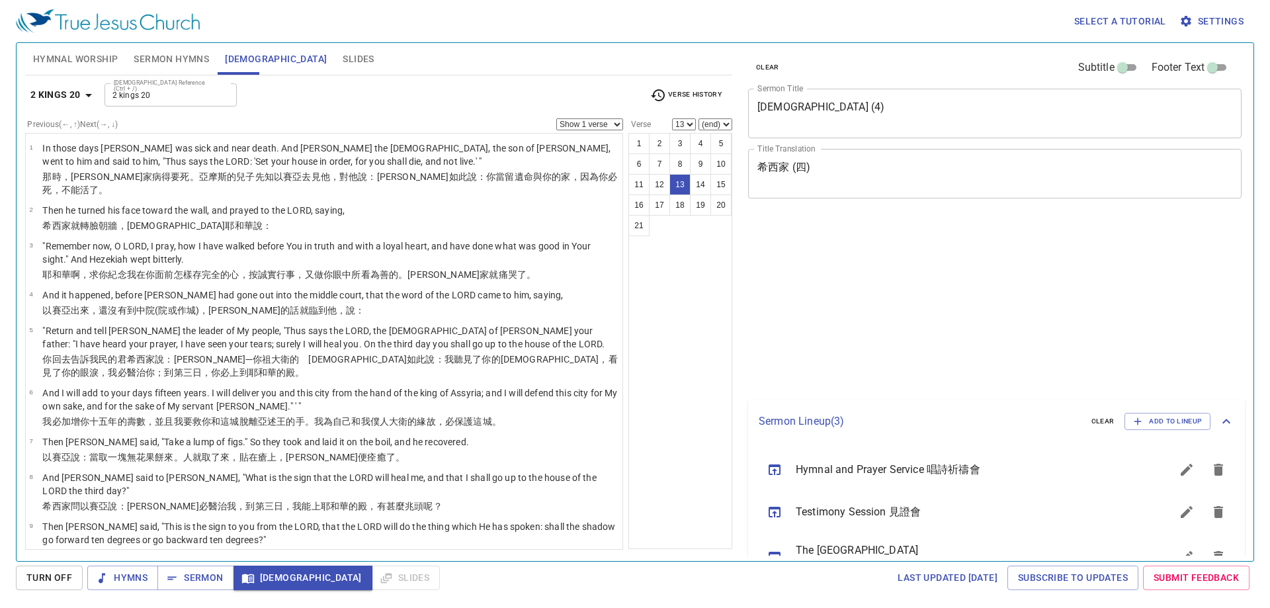
select select "13"
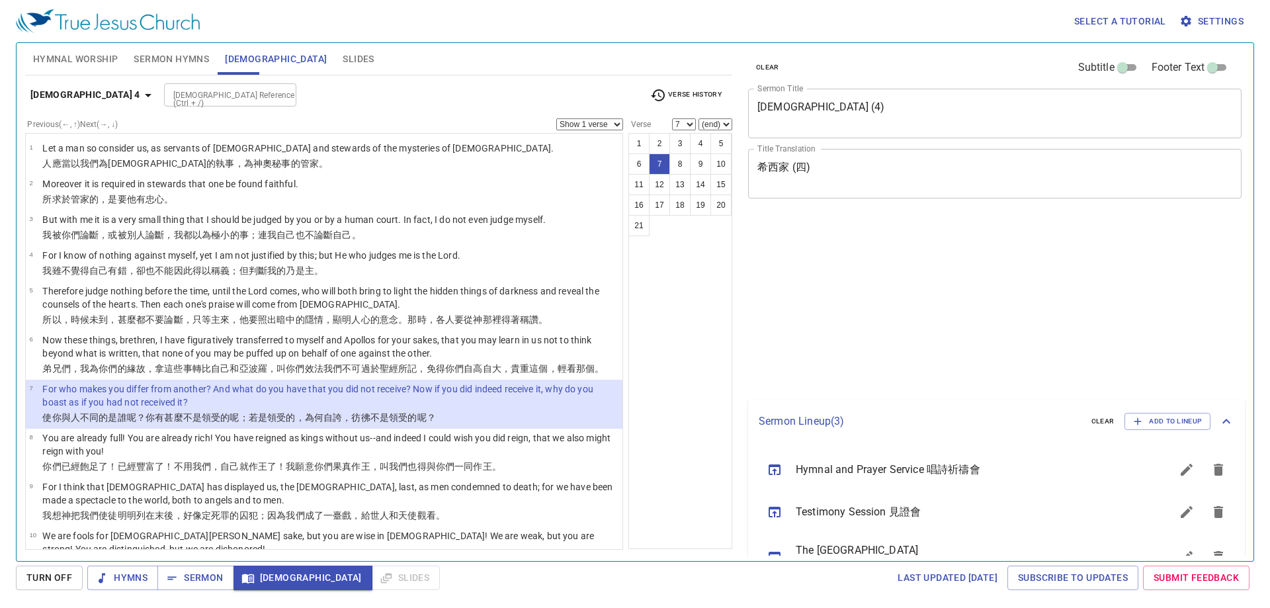
select select "7"
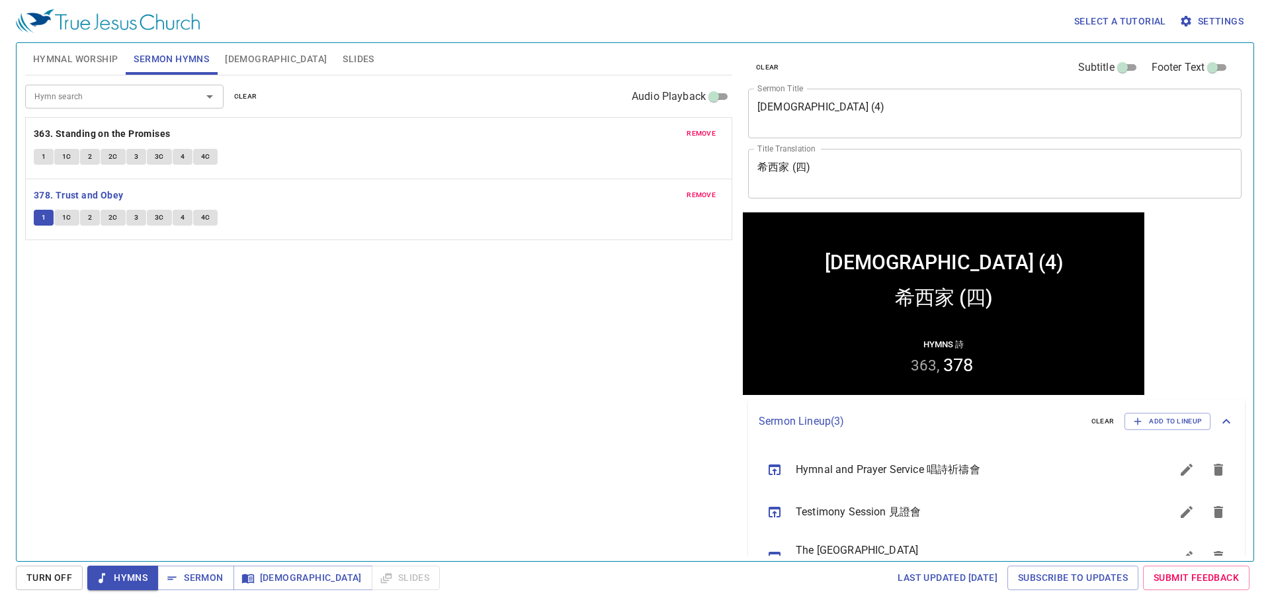
scroll to position [36, 0]
